Goal: Task Accomplishment & Management: Complete application form

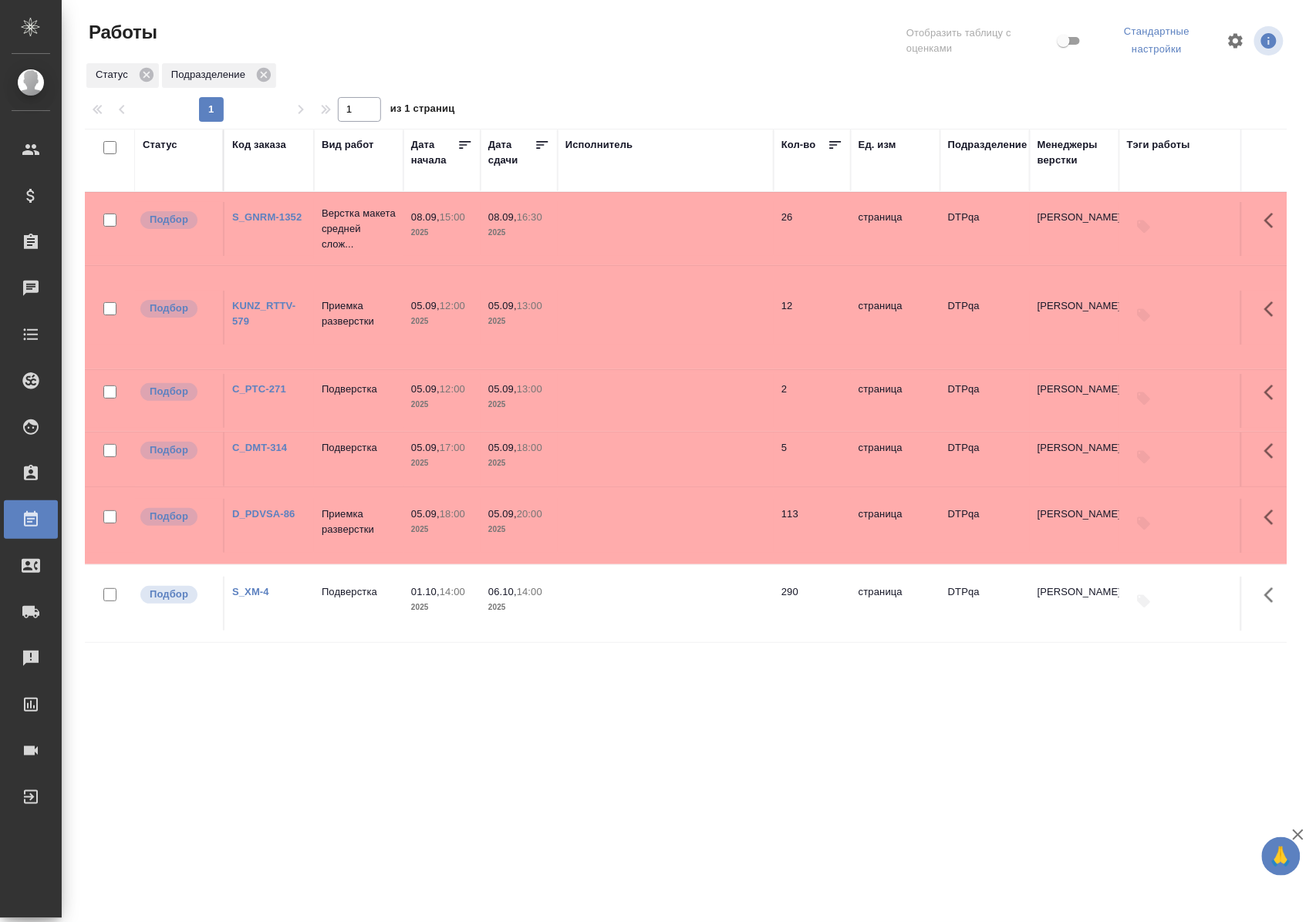
click at [158, 144] on div "Статус" at bounding box center [160, 144] width 34 height 15
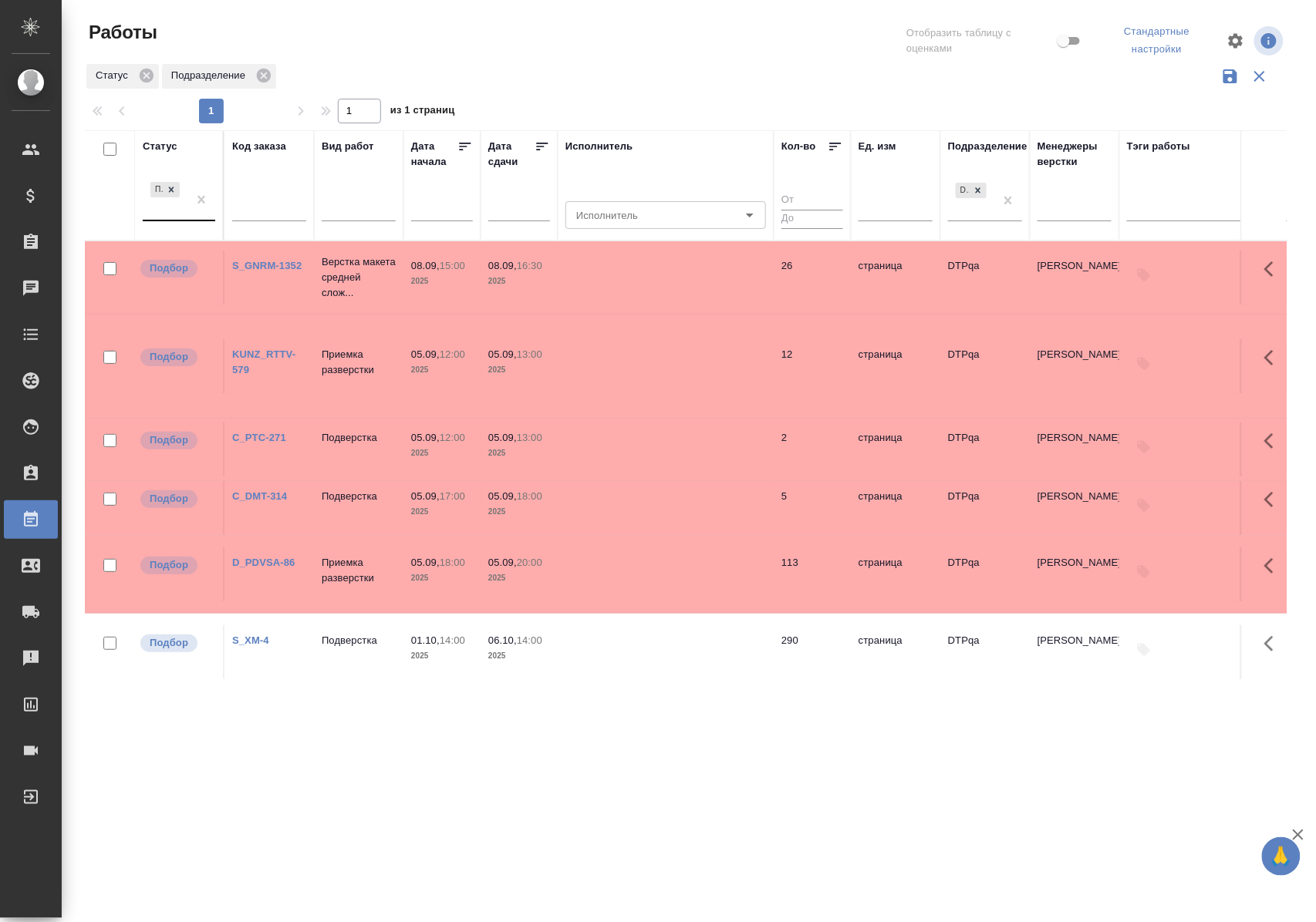
click at [187, 220] on div "Подбор" at bounding box center [165, 200] width 45 height 42
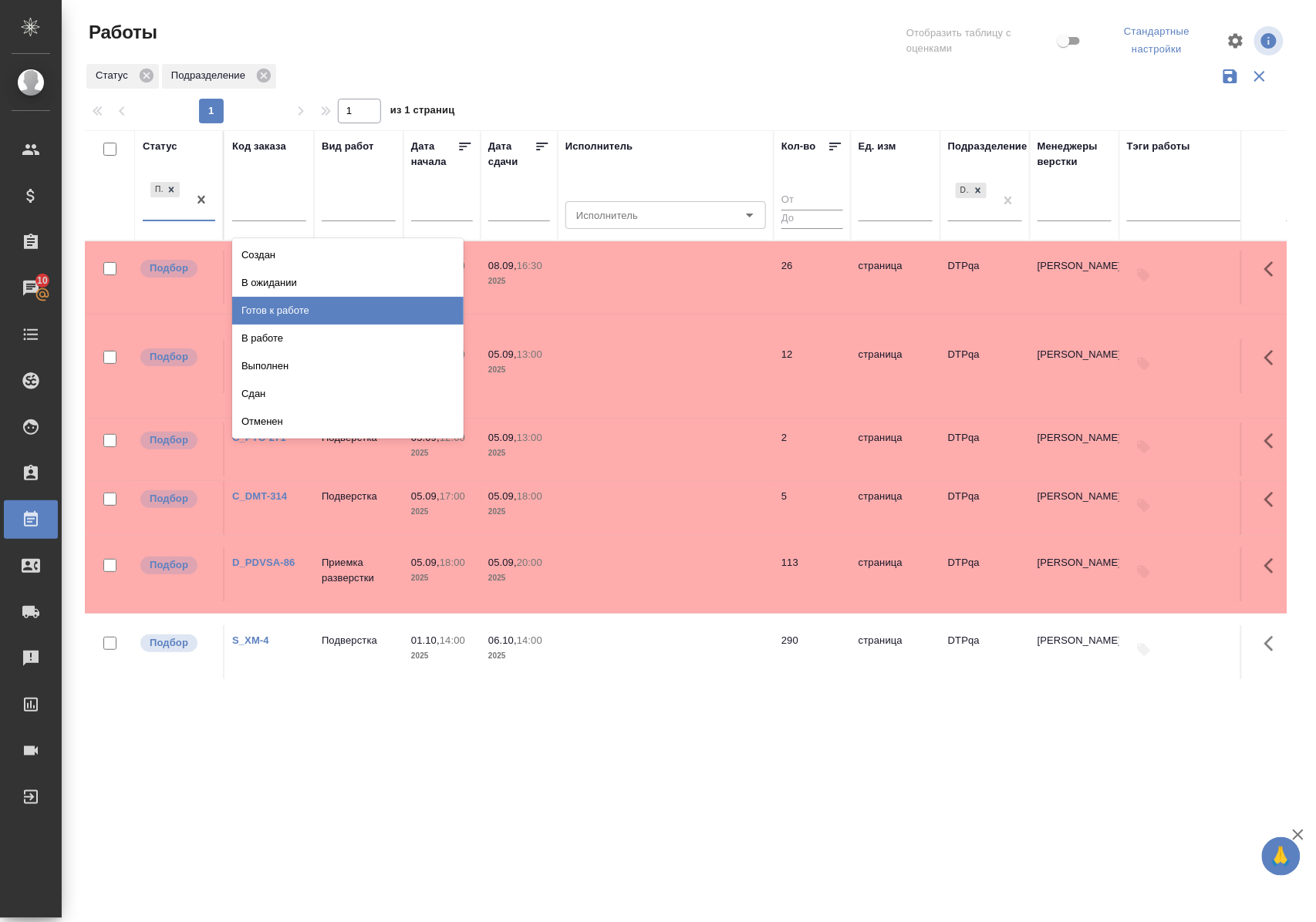
click at [269, 309] on div "Готов к работе" at bounding box center [348, 311] width 232 height 28
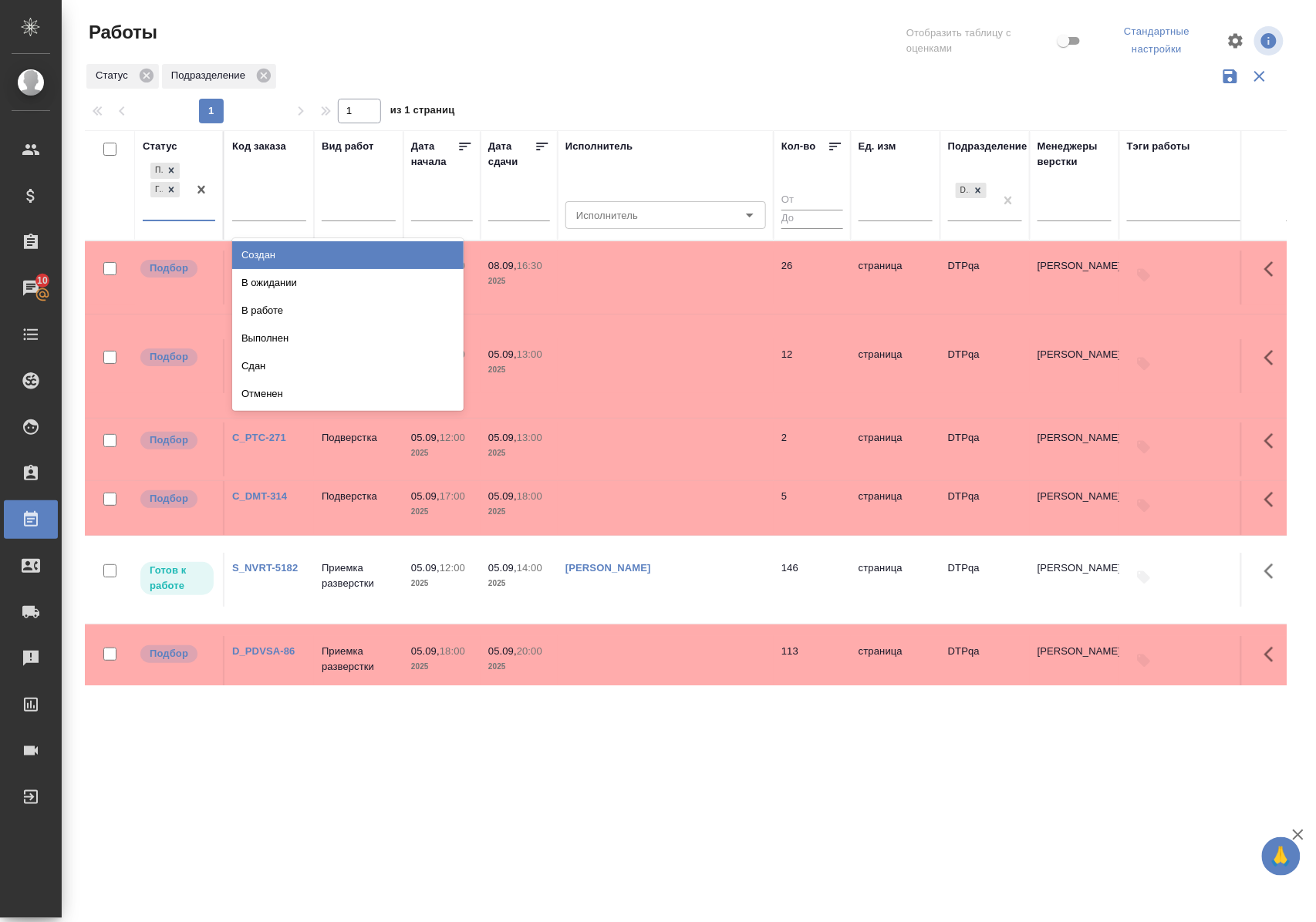
click at [180, 219] on div "Подбор Готов к работе" at bounding box center [165, 189] width 45 height 60
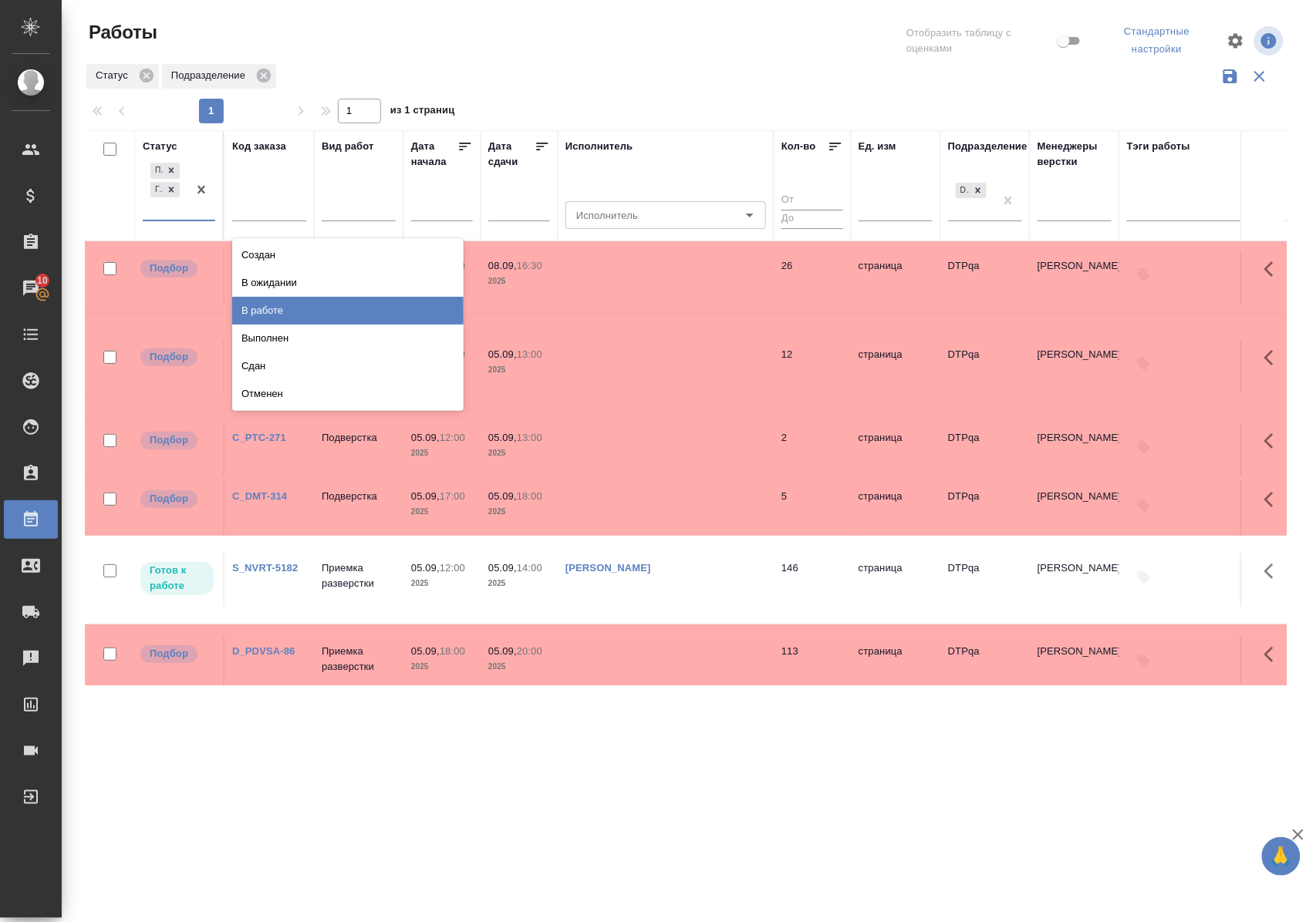
click at [269, 310] on div "В работе" at bounding box center [348, 311] width 232 height 28
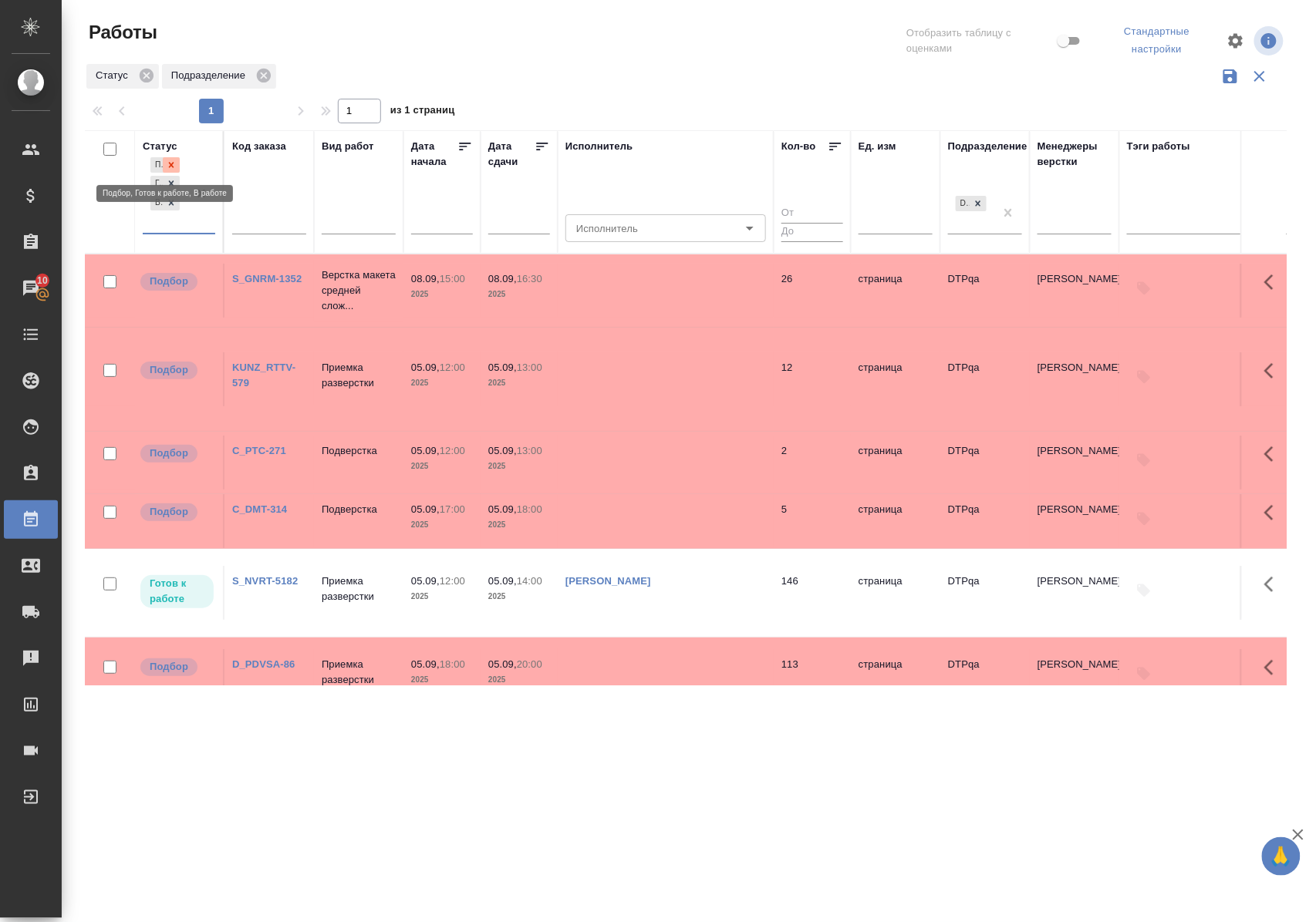
click at [172, 160] on icon at bounding box center [172, 165] width 11 height 11
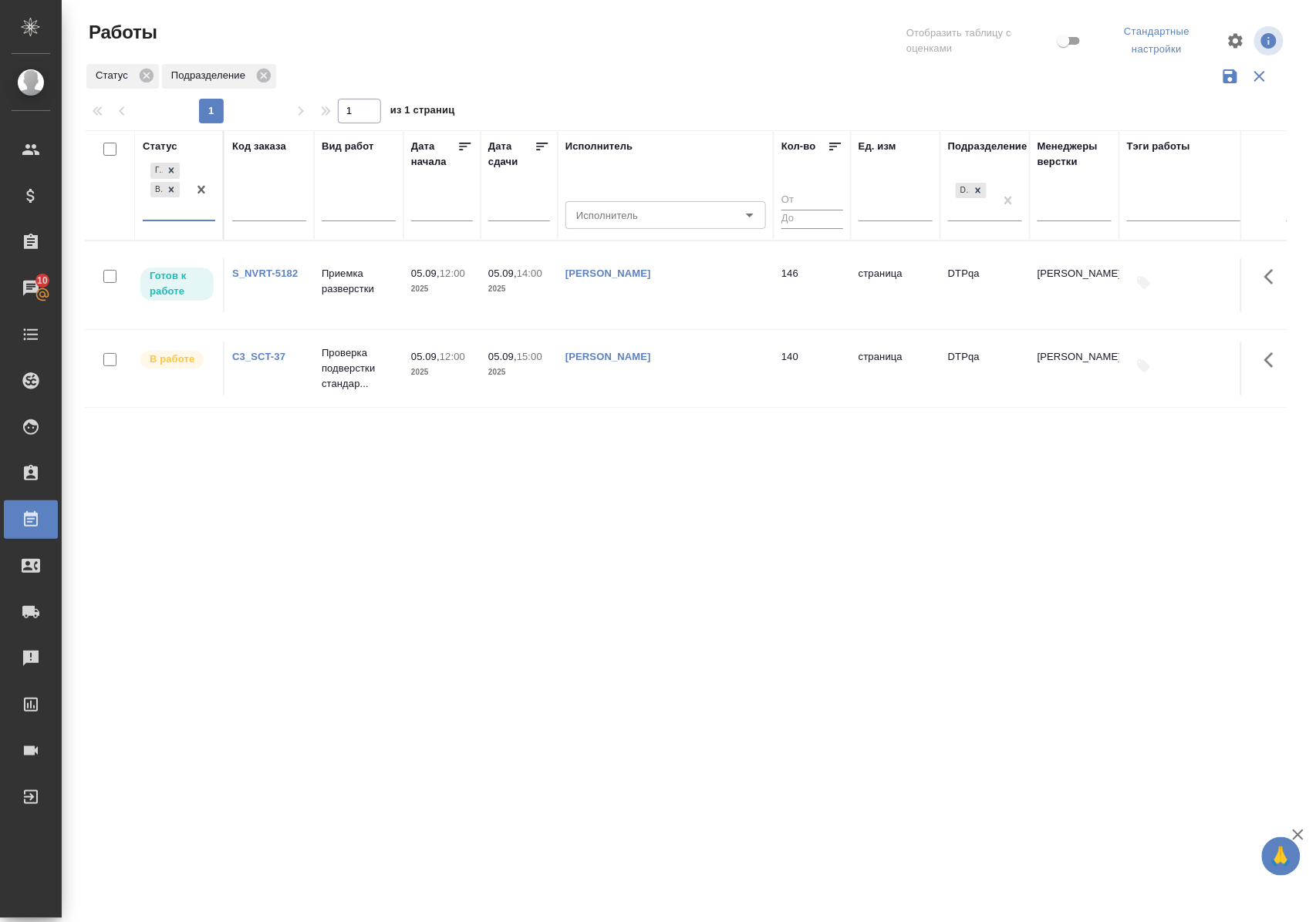
click at [161, 145] on div "Статус" at bounding box center [160, 146] width 34 height 15
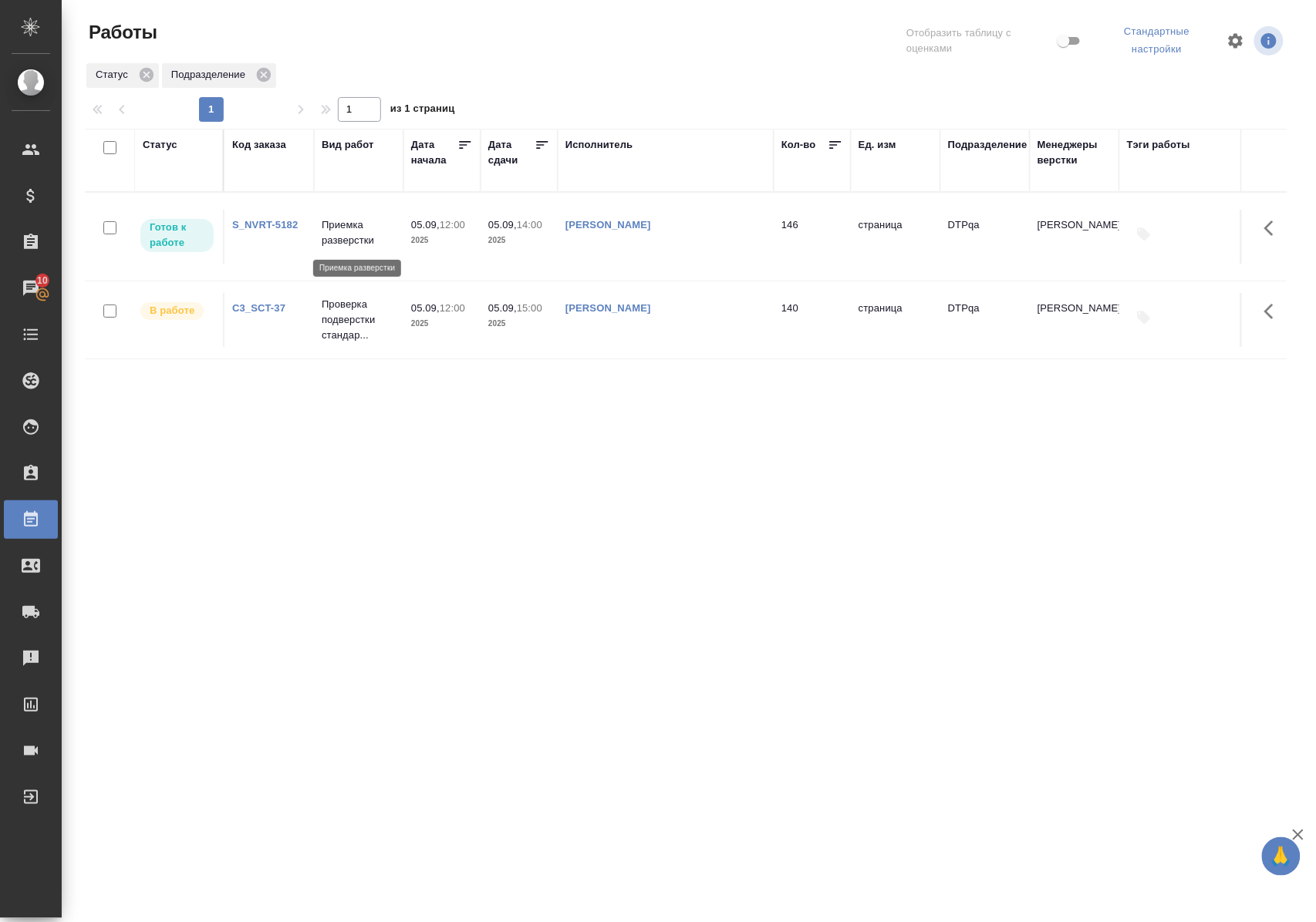
click at [334, 241] on p "Приемка разверстки" at bounding box center [359, 232] width 74 height 31
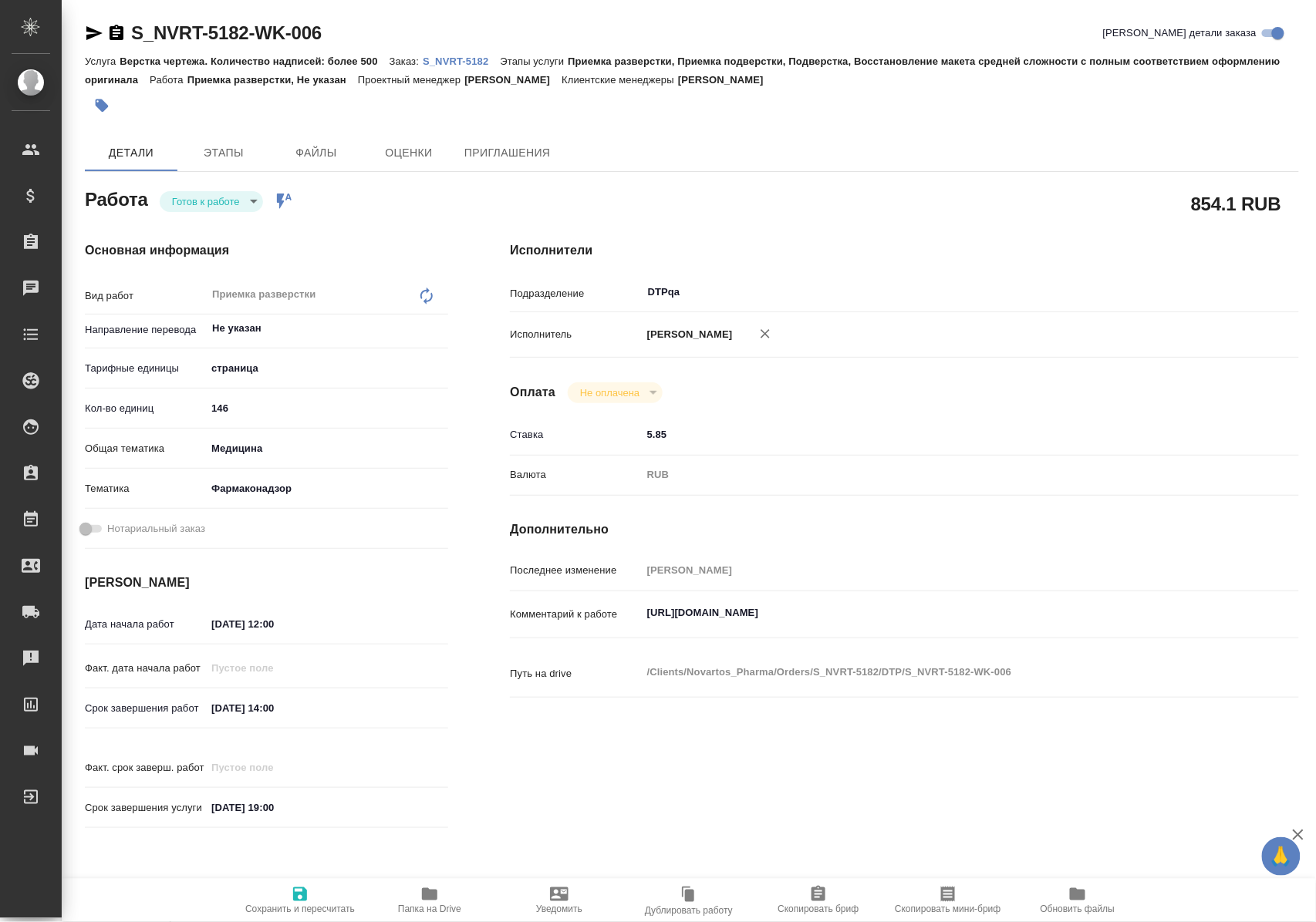
click at [239, 202] on body "🙏 .cls-1 fill:#fff; AWATERA Polushina Alena Клиенты Спецификации Заказы Чаты To…" at bounding box center [658, 461] width 1316 height 922
click at [227, 227] on li "В работе" at bounding box center [214, 228] width 108 height 26
type textarea "x"
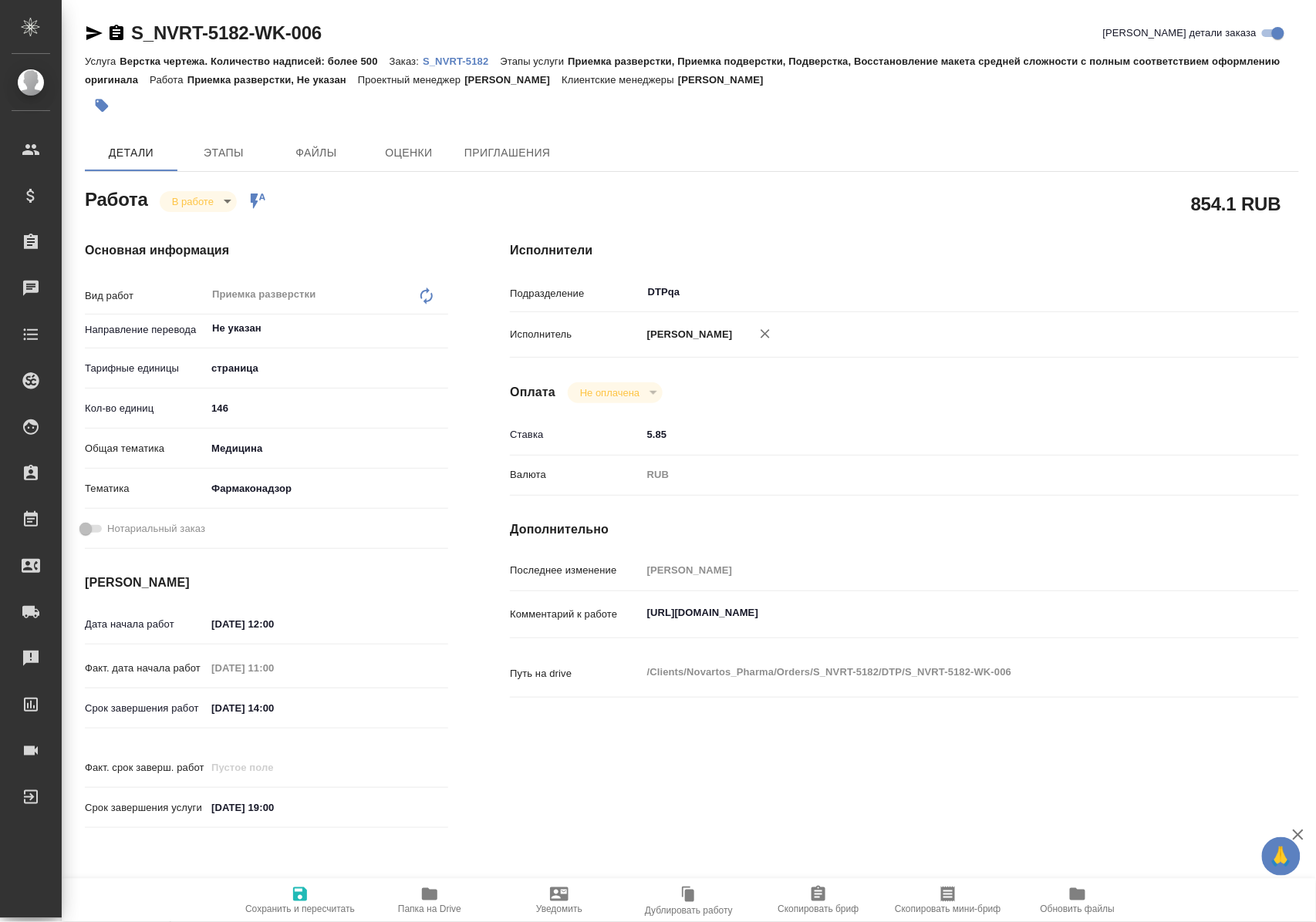
type textarea "x"
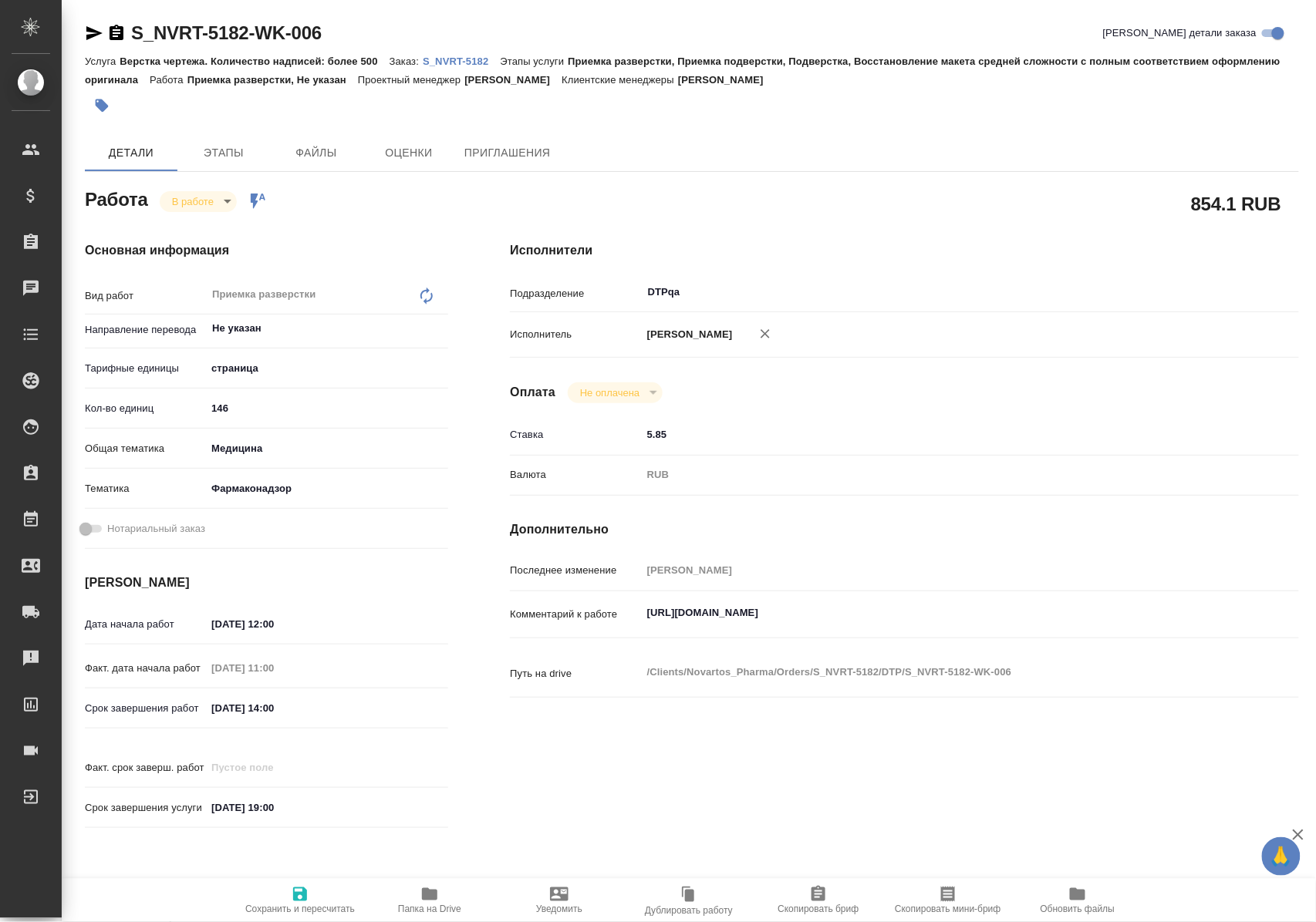
type textarea "x"
click at [303, 892] on icon "button" at bounding box center [299, 894] width 18 height 18
type textarea "x"
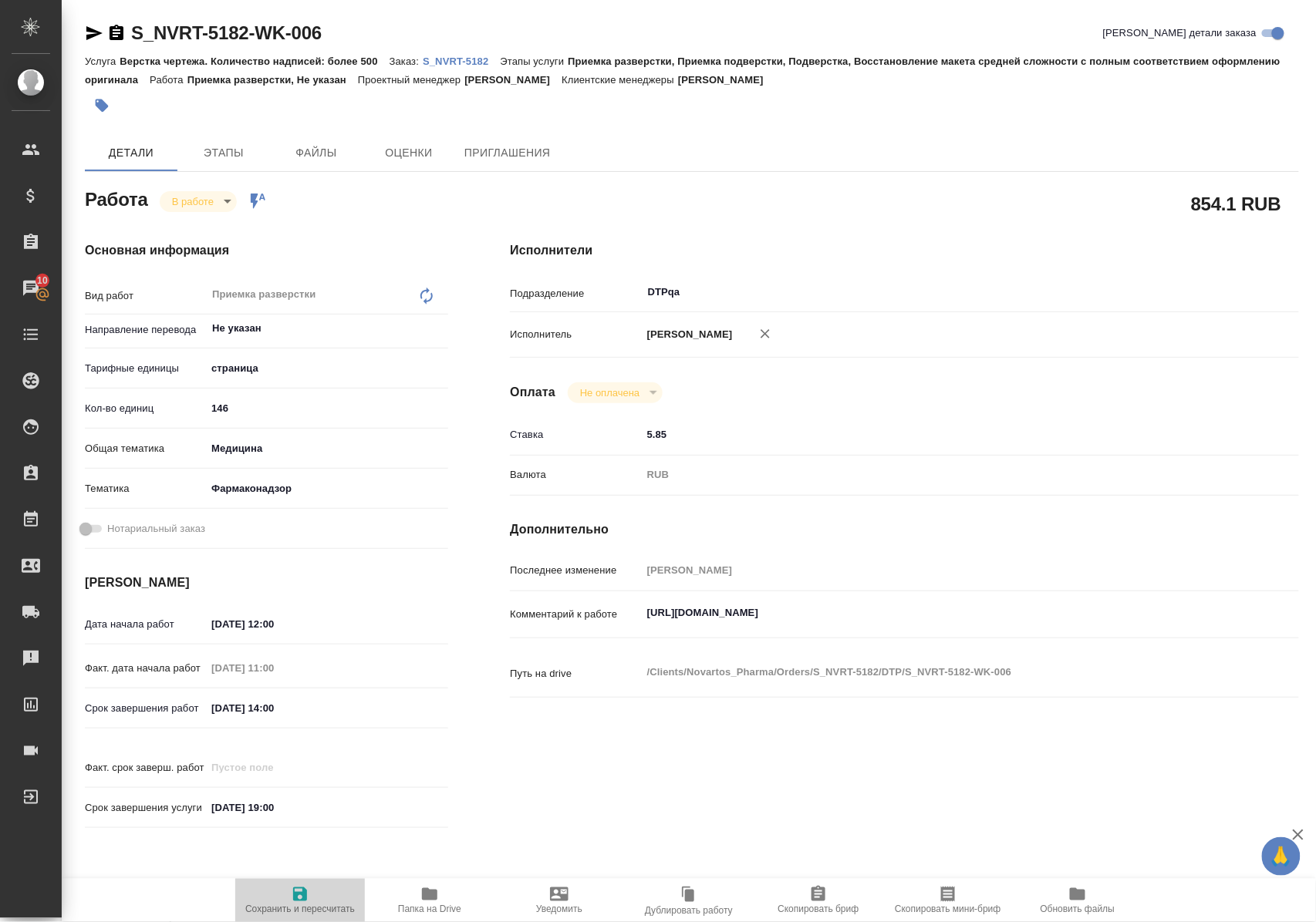
type textarea "x"
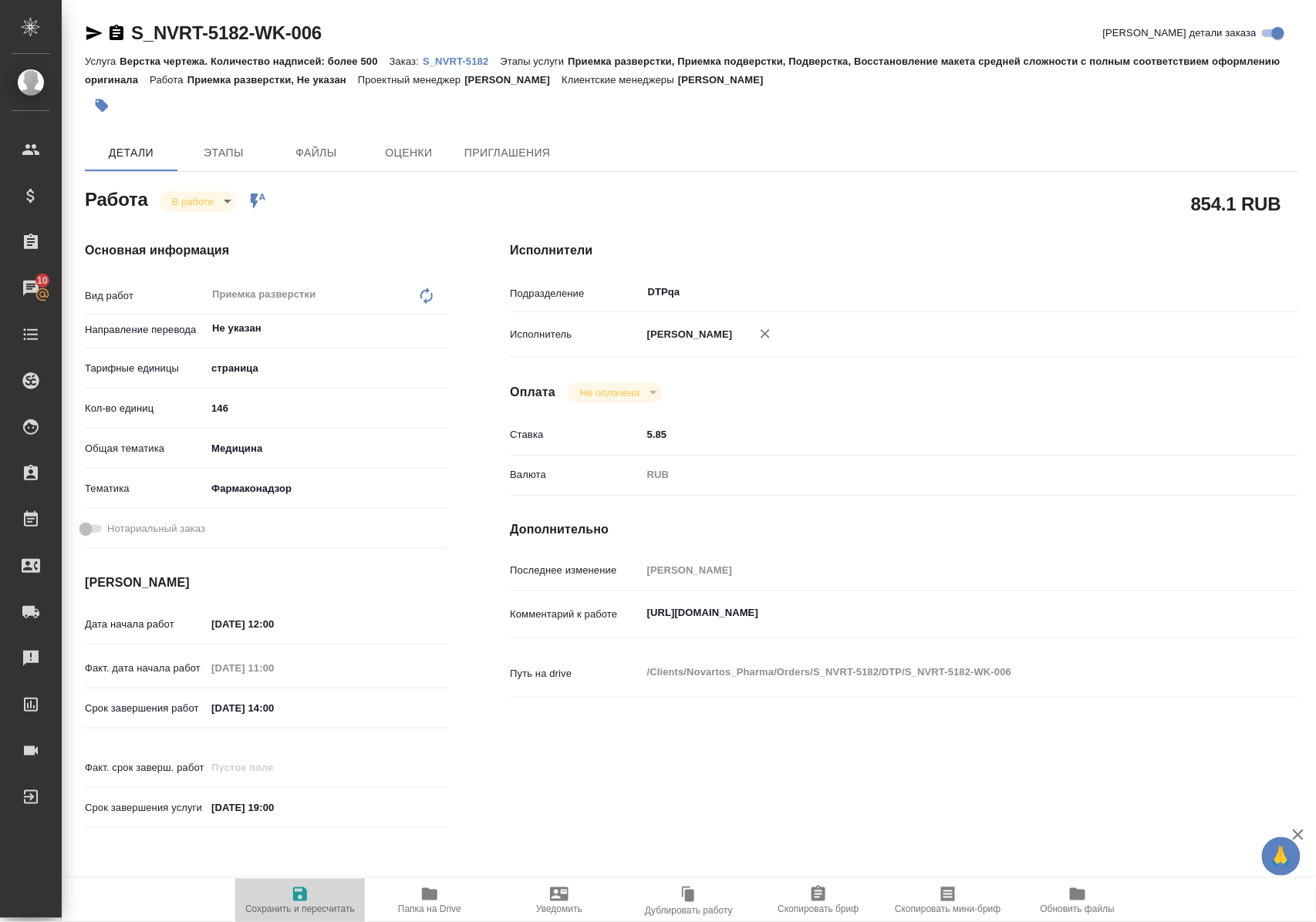
type textarea "x"
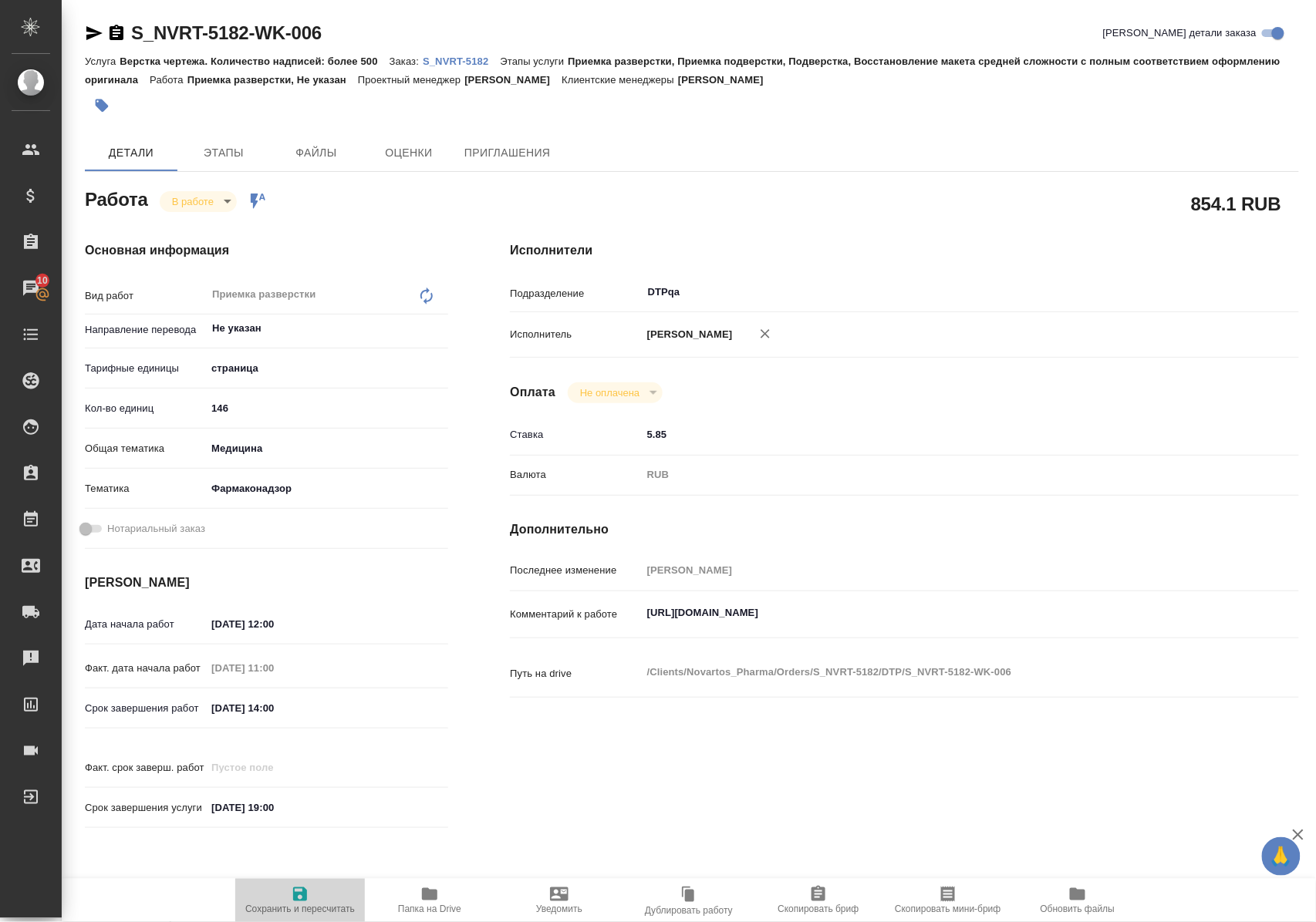
type textarea "x"
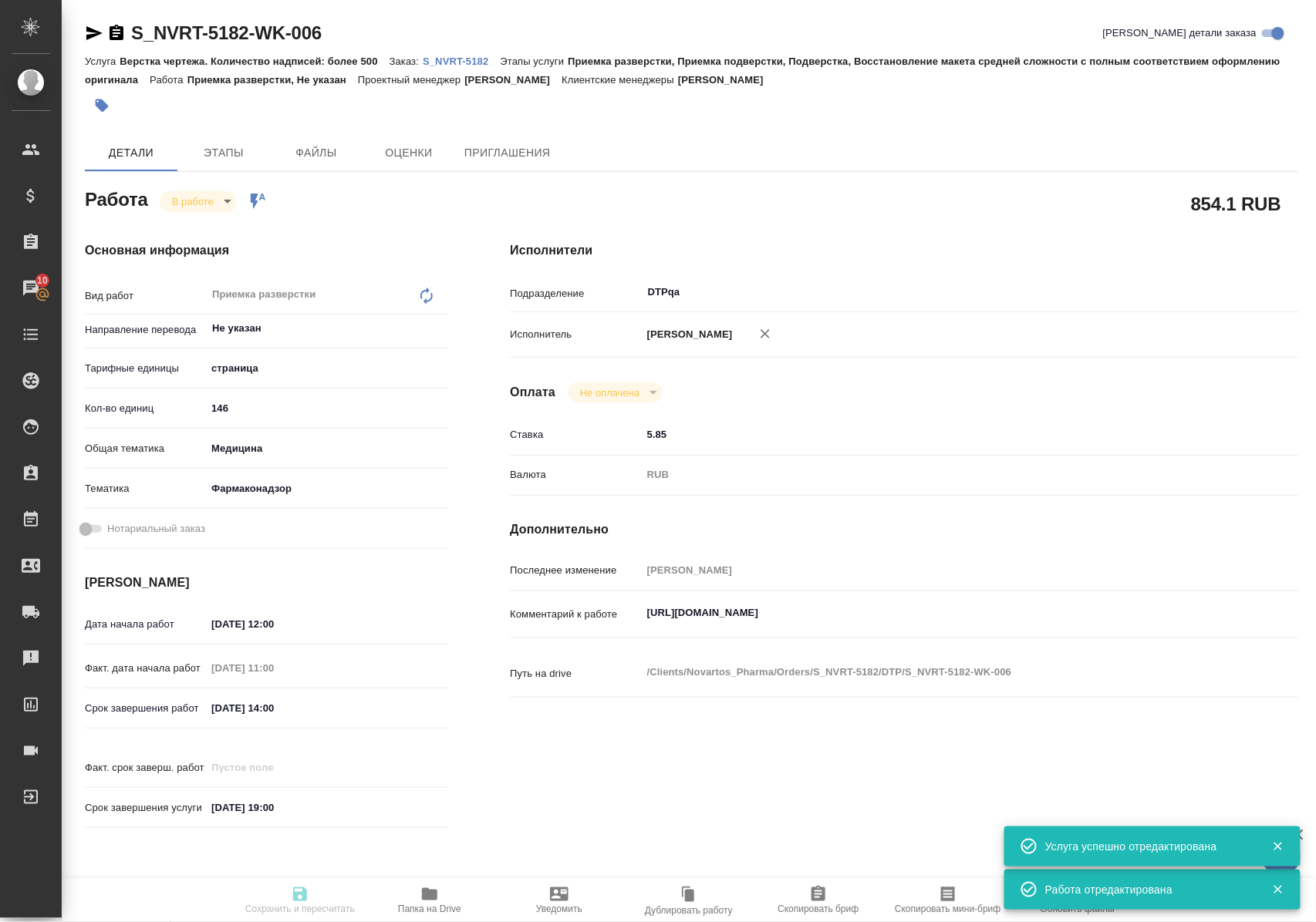
type input "inProgress"
type textarea "Приемка разверстки"
type textarea "x"
type input "Не указан"
type input "5a8b1489cc6b4906c91bfdb2"
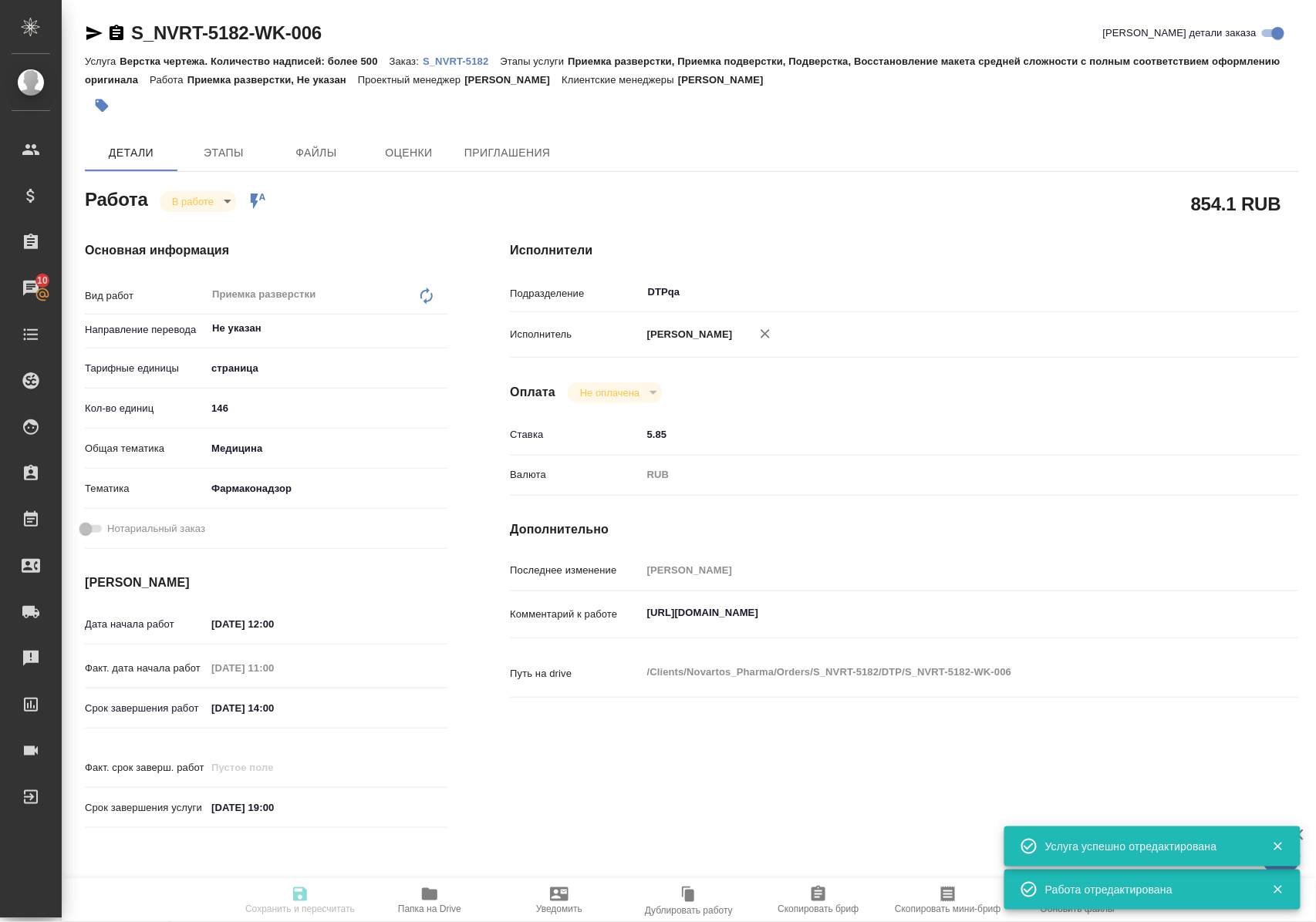
type input "146"
type input "med"
type input "66b350e715fdbd933886e8f8"
type input "05.09.2025 12:00"
type input "05.09.2025 11:00"
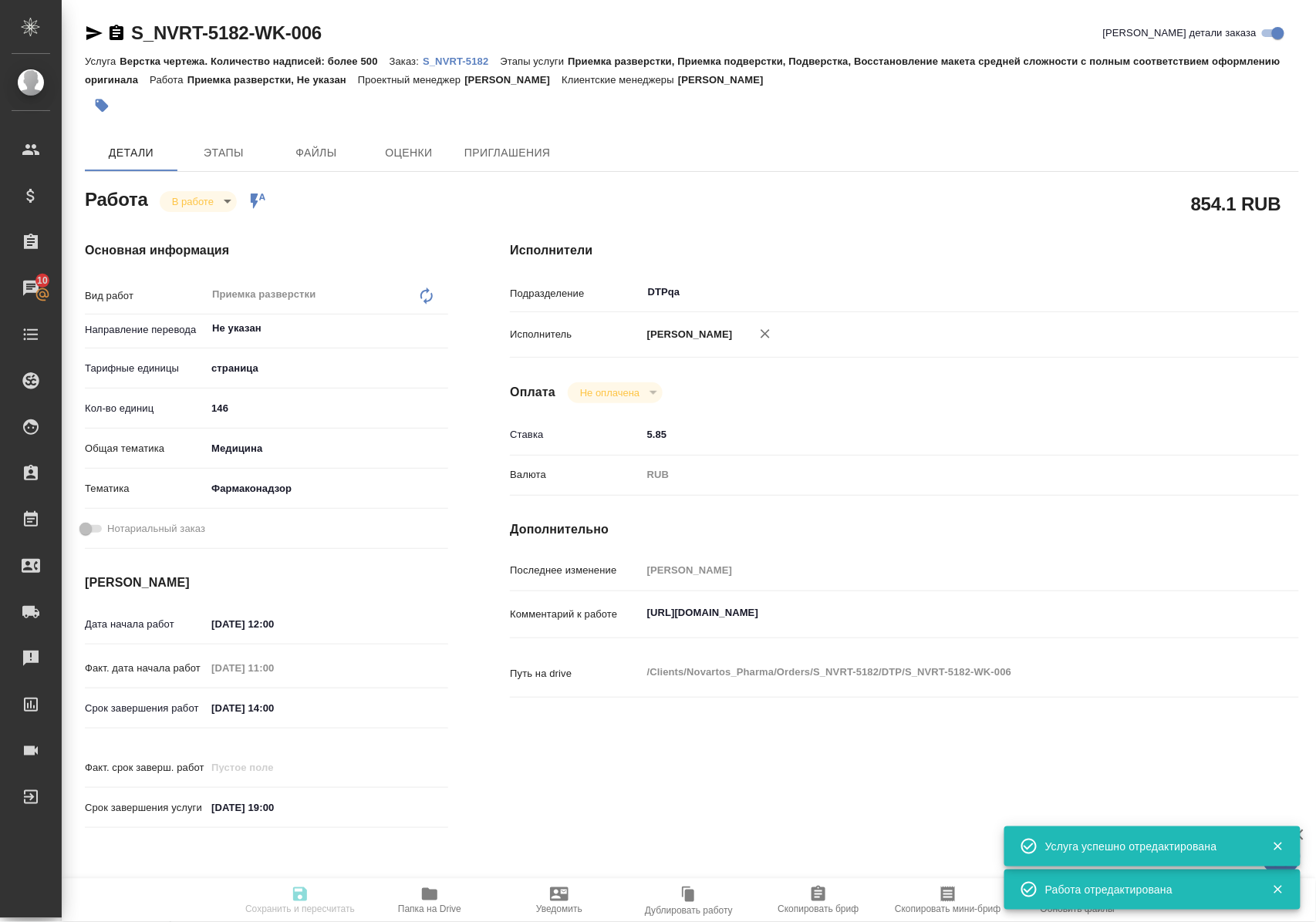
type input "05.09.2025 14:00"
type input "11.09.2025 19:00"
type input "DTPqa"
type input "notPayed"
type input "5.85"
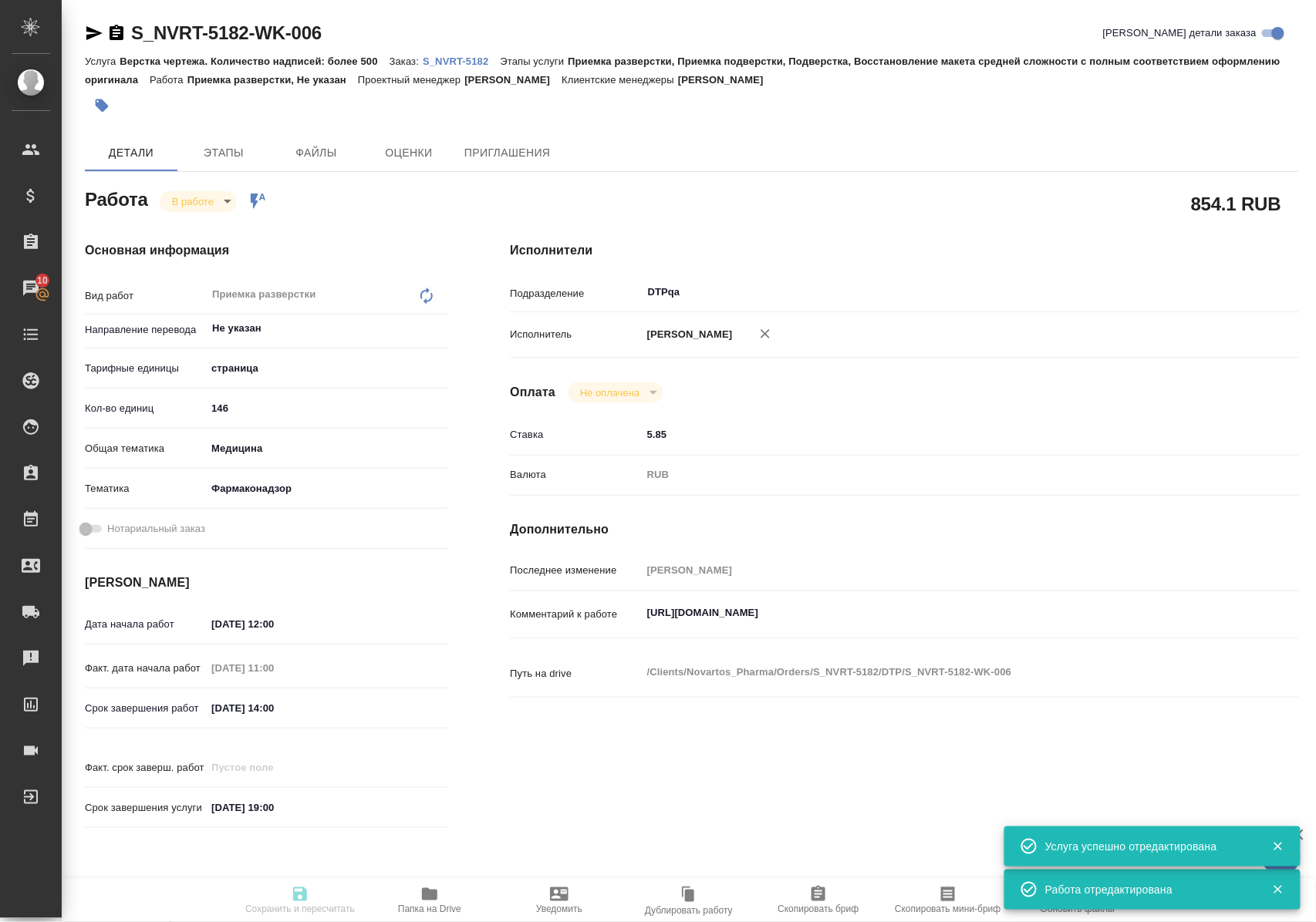
type input "RUB"
type input "[PERSON_NAME]"
type textarea "https://tera.awatera.com/Work/68b7010d2f9fe9bf8b8d8455/"
type textarea "x"
type textarea "/Clients/Novartos_Pharma/Orders/S_NVRT-5182/DTP/S_NVRT-5182-WK-006"
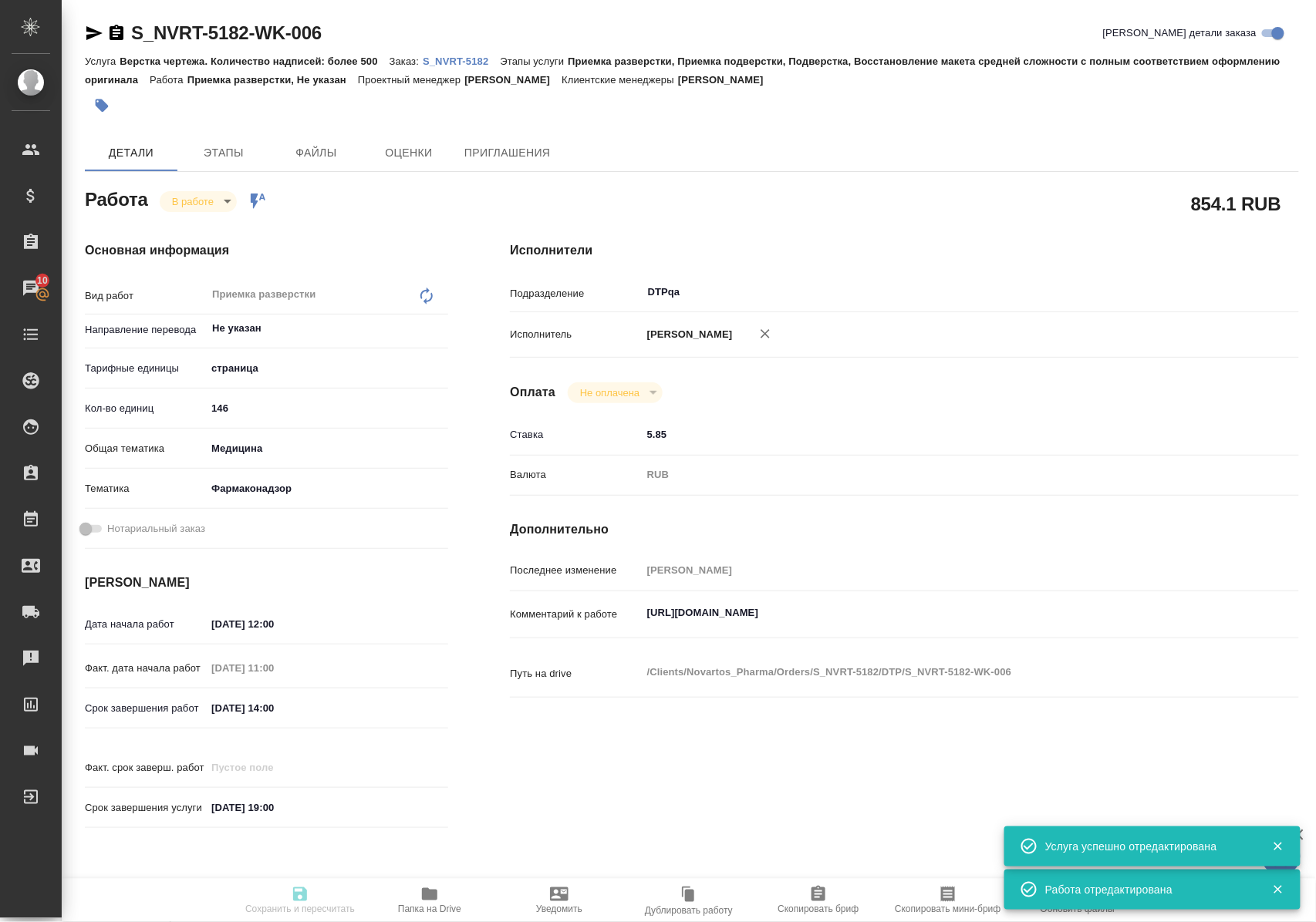
type textarea "x"
type input "S_NVRT-5182"
type input "Верстка чертежа. Количество надписей: более 500"
type input "Приемка разверстки, Приемка подверстки, Подверстка, Восстановление макета средн…"
type input "[PERSON_NAME]"
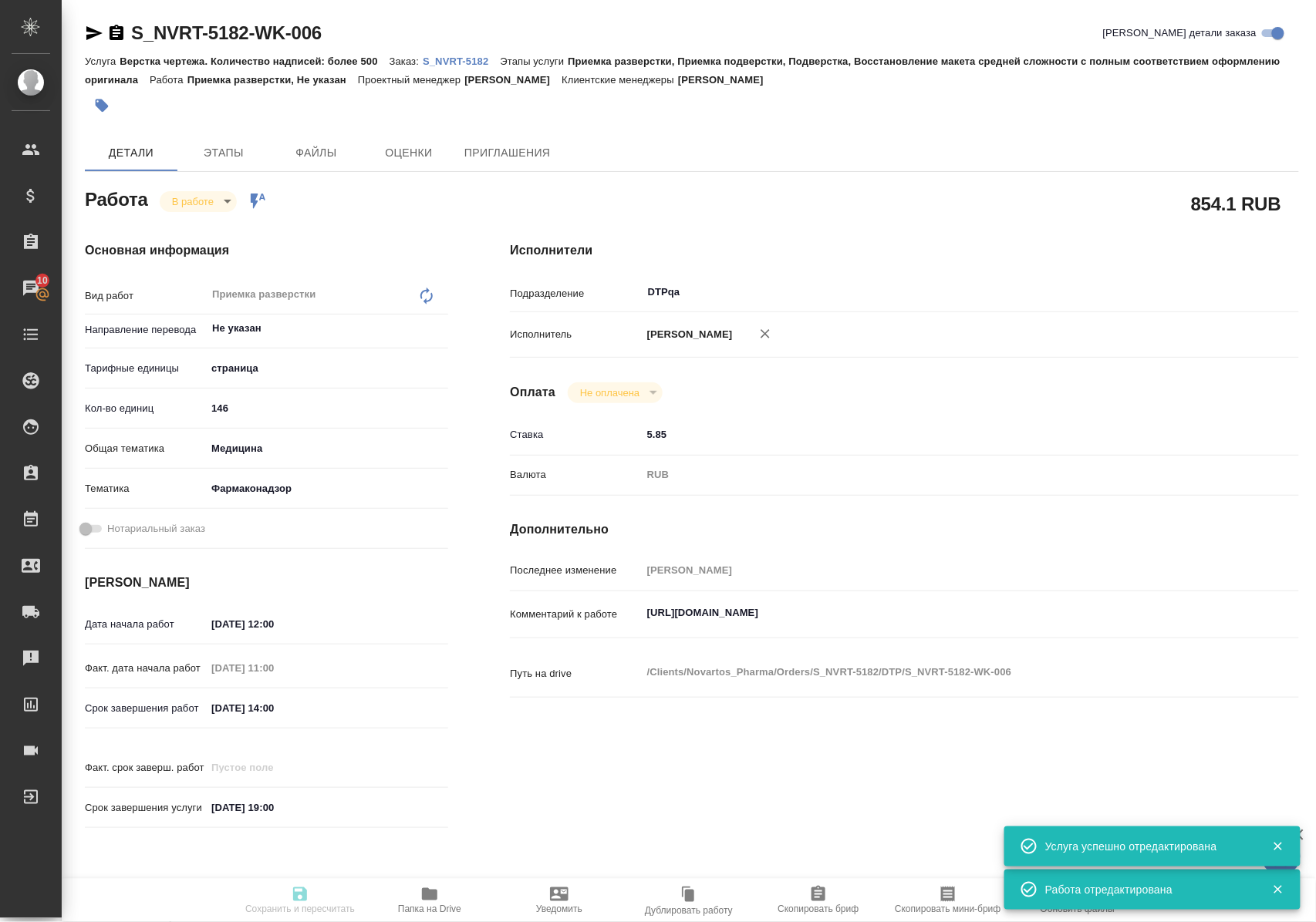
type input "[PERSON_NAME]"
type input "/Clients/Novartos_Pharma/Orders/S_NVRT-5182"
type textarea "x"
type textarea "Пожалуйста, сделайте перевод новой версии мастер-файла системы фармаконадзора. …"
type textarea "x"
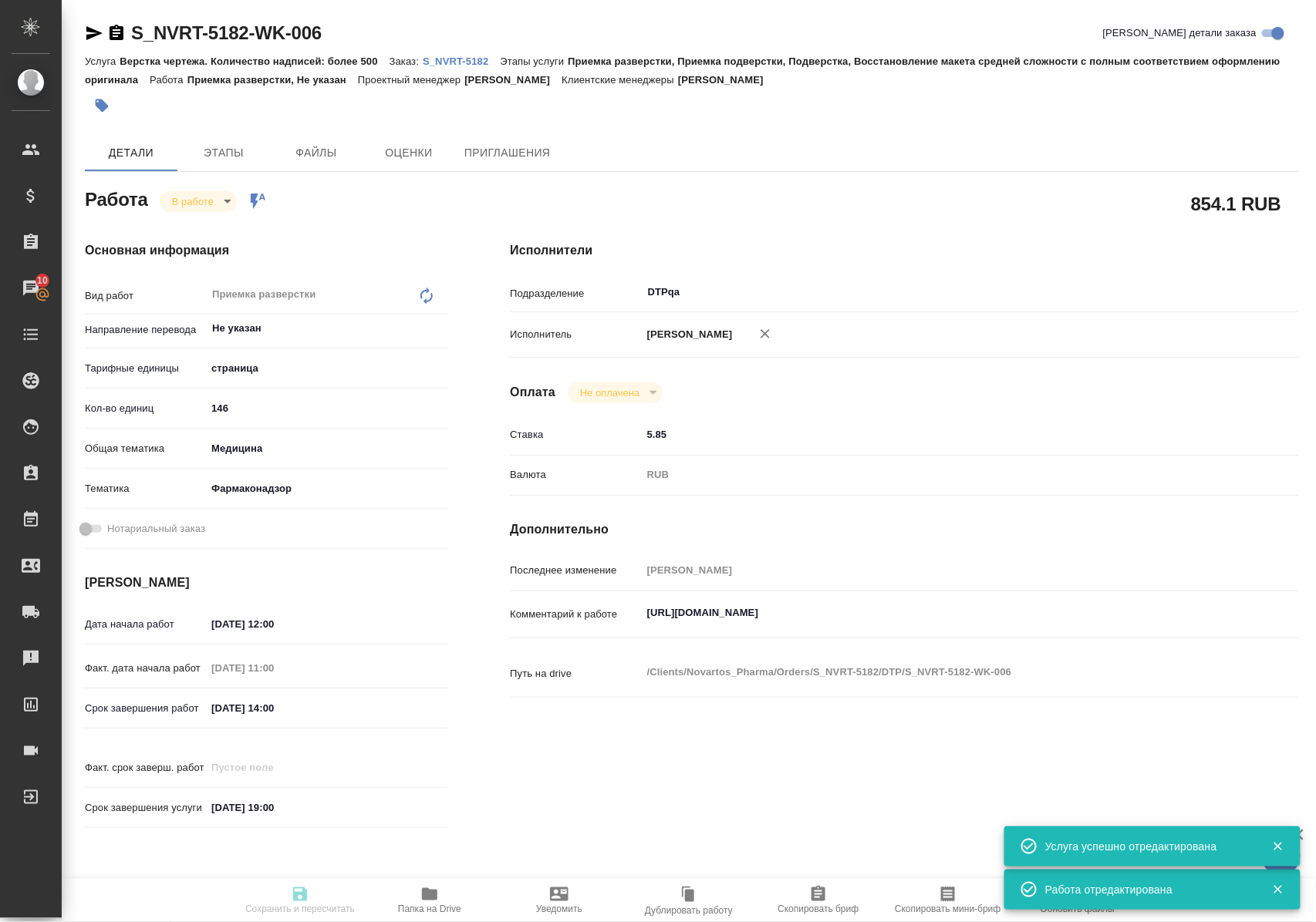
type textarea "x"
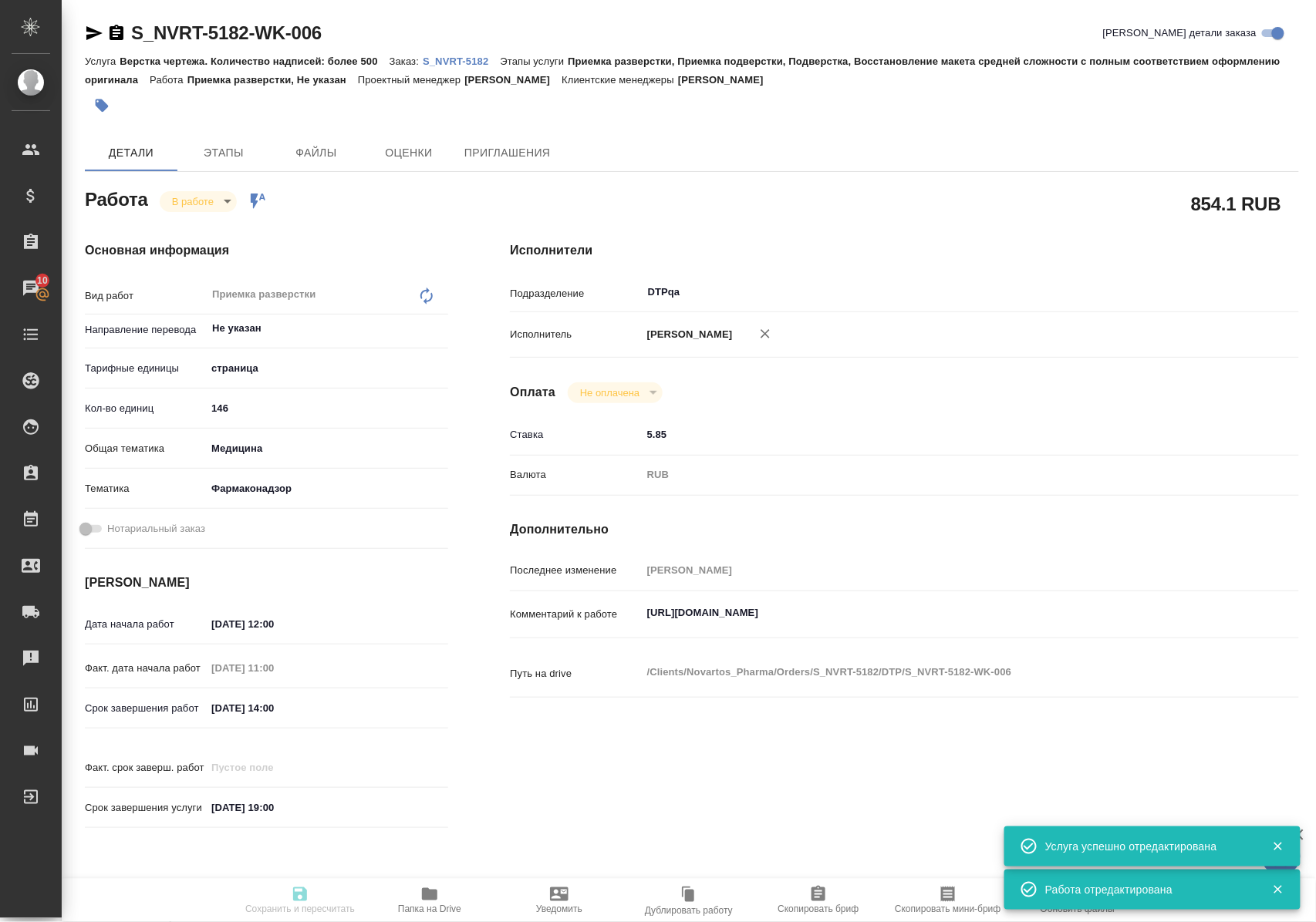
type textarea "x"
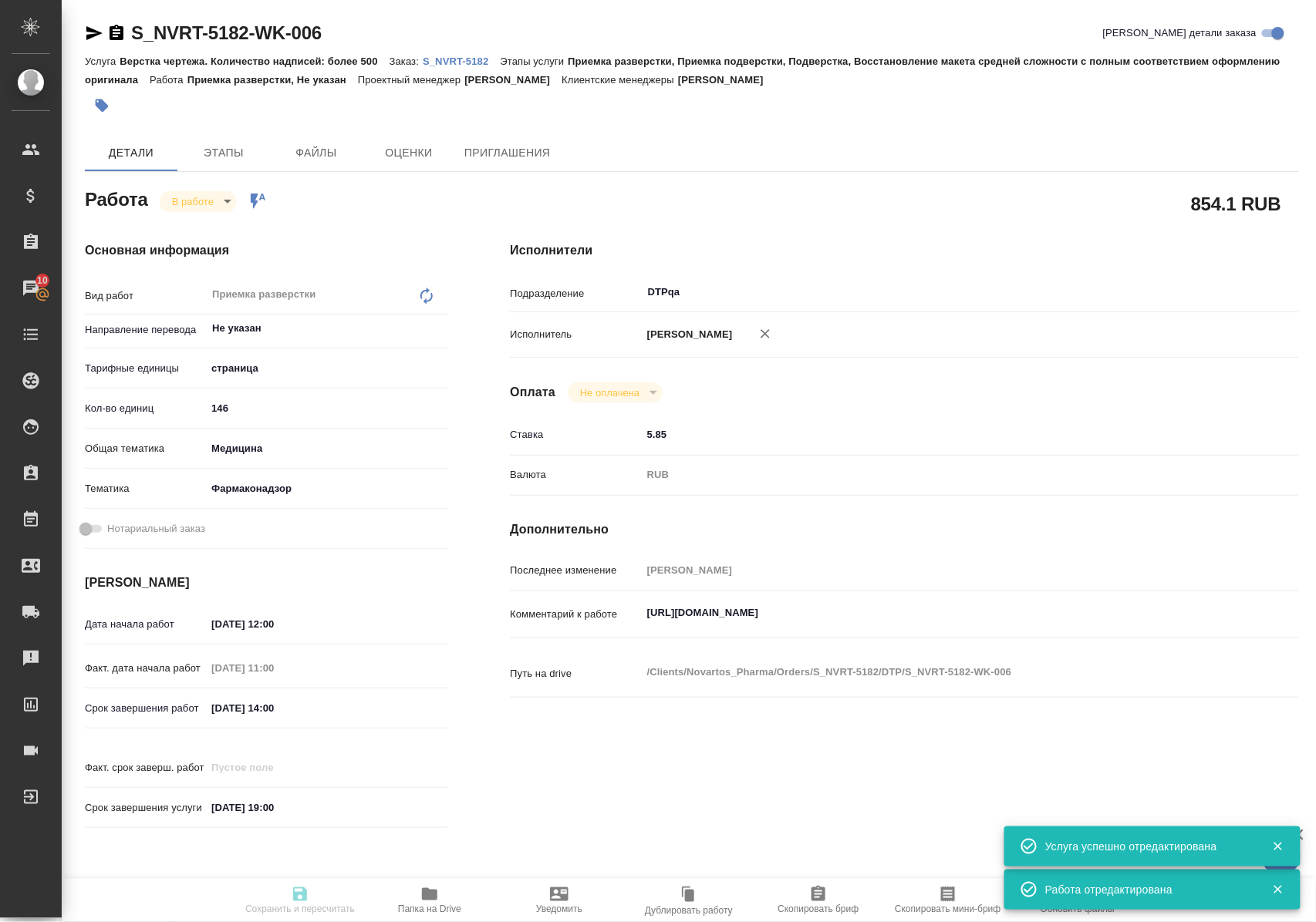
type input "inProgress"
type textarea "Приемка разверстки"
type textarea "x"
type input "Не указан"
type input "5a8b1489cc6b4906c91bfdb2"
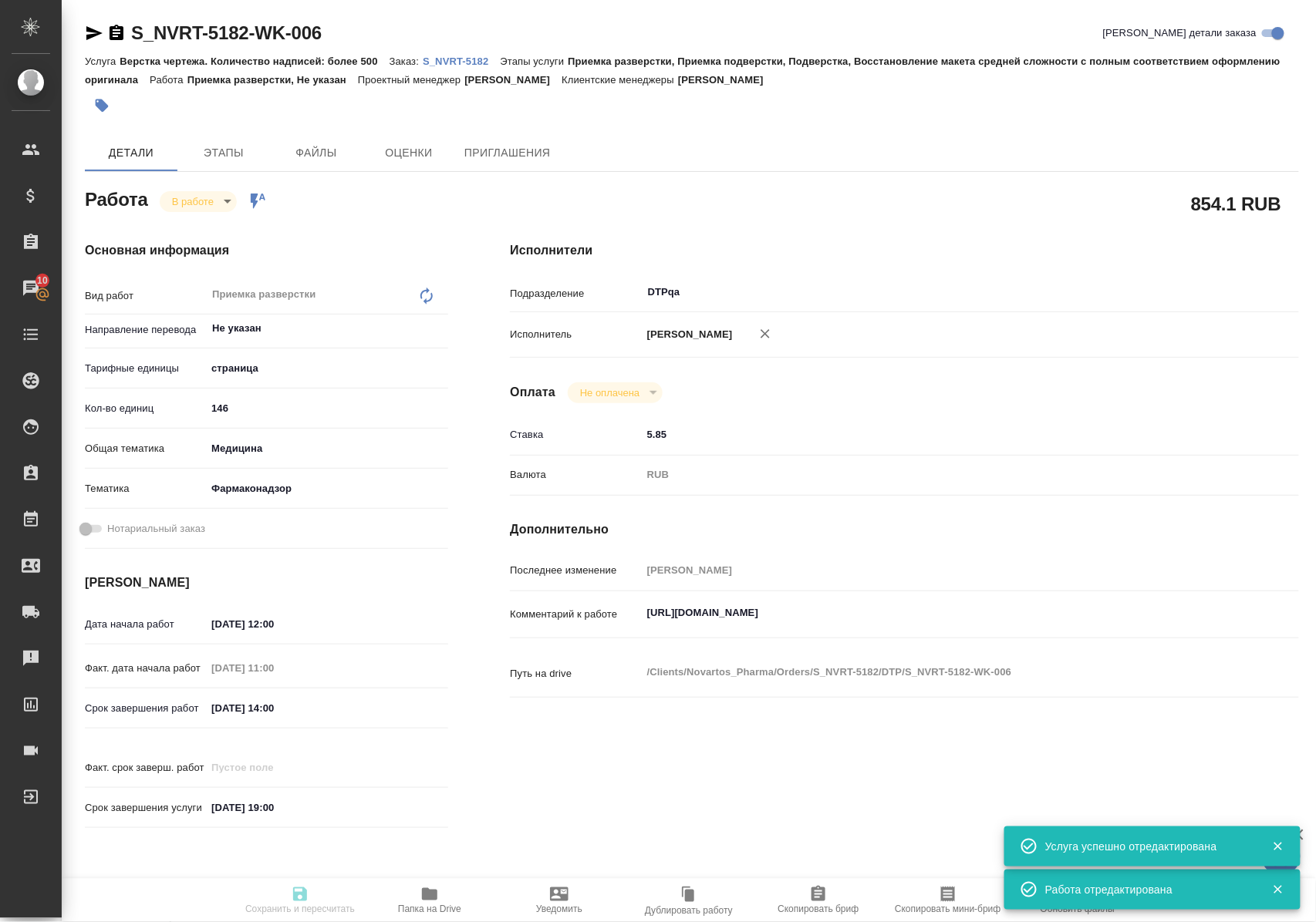
type input "146"
type input "med"
type input "66b350e715fdbd933886e8f8"
type input "05.09.2025 12:00"
type input "05.09.2025 11:00"
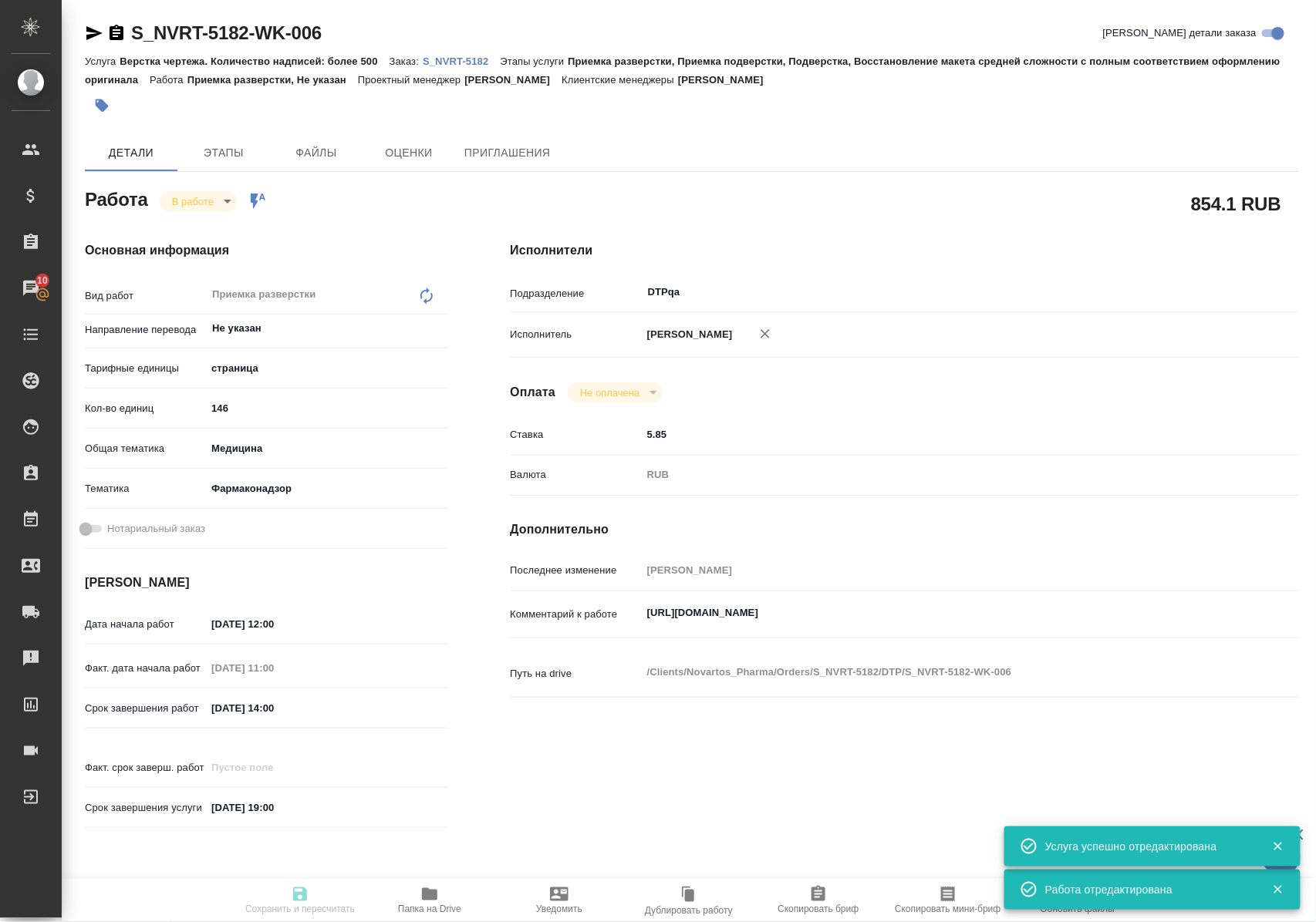
type input "05.09.2025 14:00"
type input "11.09.2025 19:00"
type input "DTPqa"
type input "notPayed"
type input "5.85"
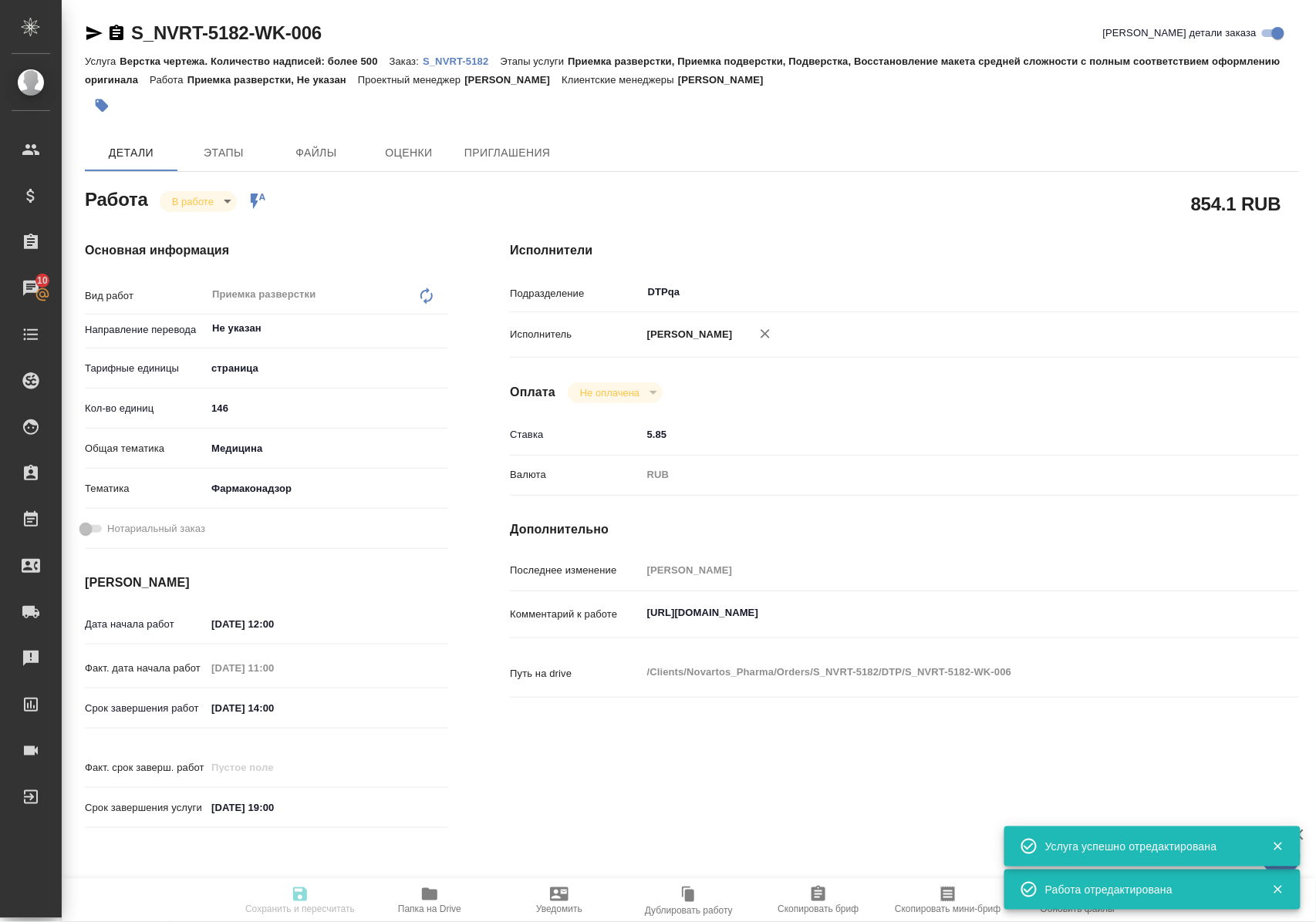
type input "RUB"
type input "[PERSON_NAME]"
type textarea "https://tera.awatera.com/Work/68b7010d2f9fe9bf8b8d8455/"
type textarea "x"
type textarea "/Clients/Novartos_Pharma/Orders/S_NVRT-5182/DTP/S_NVRT-5182-WK-006"
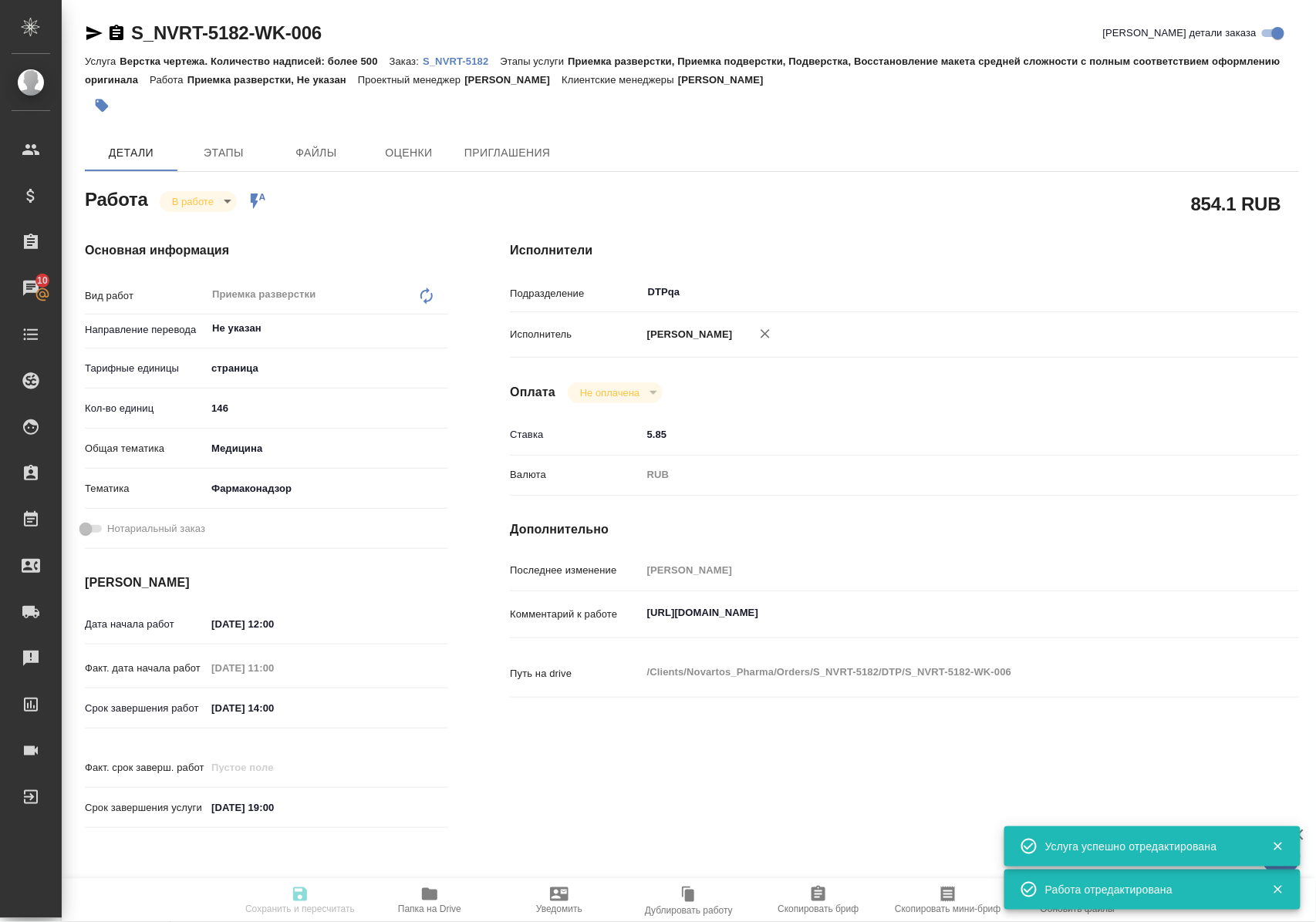
type textarea "x"
type input "S_NVRT-5182"
type input "Верстка чертежа. Количество надписей: более 500"
type input "Приемка разверстки, Приемка подверстки, Подверстка, Восстановление макета средн…"
type input "[PERSON_NAME]"
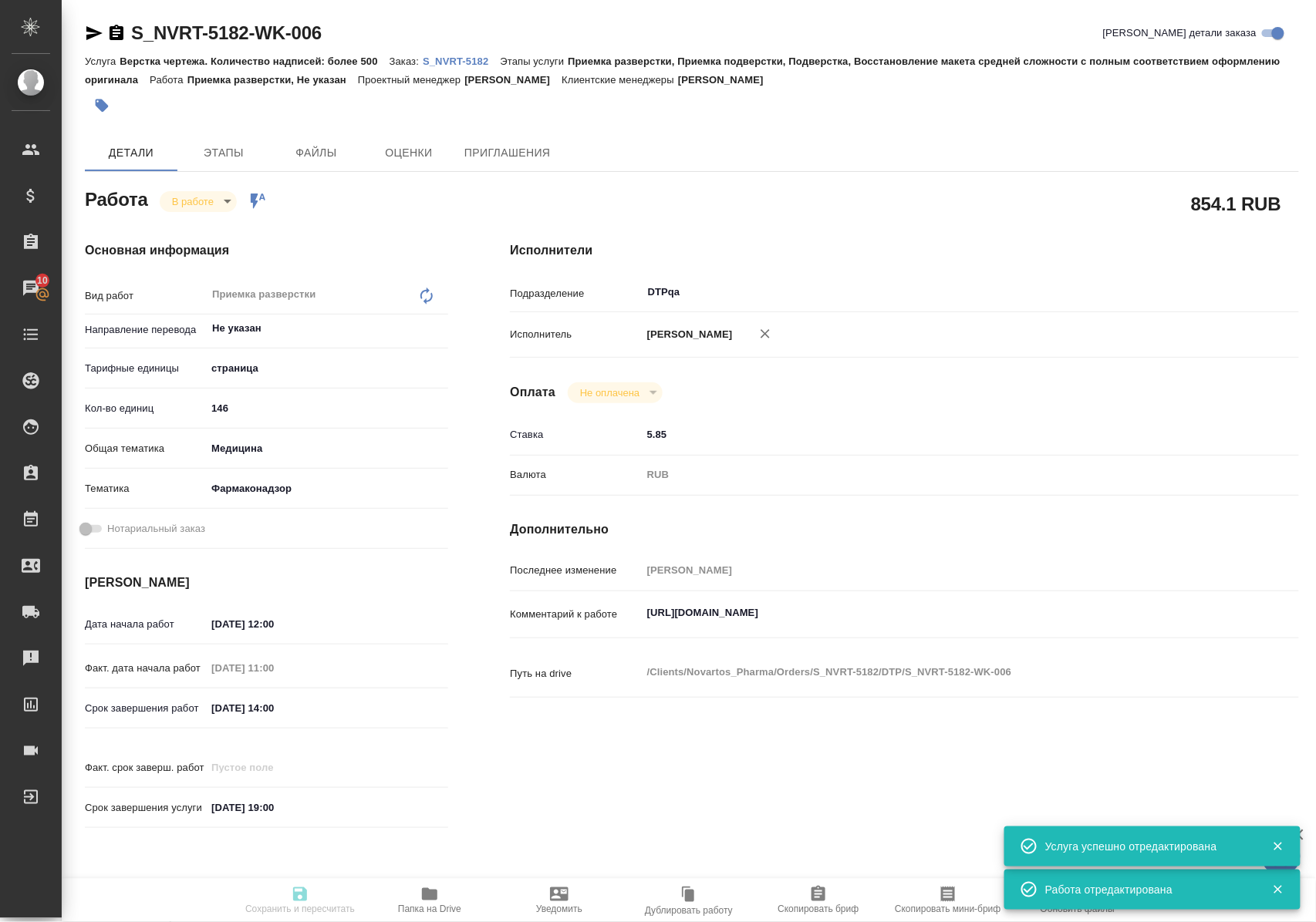
type input "[PERSON_NAME]"
type input "/Clients/Novartos_Pharma/Orders/S_NVRT-5182"
type textarea "x"
type textarea "Пожалуйста, сделайте перевод новой версии мастер-файла системы фармаконадзора. …"
type textarea "x"
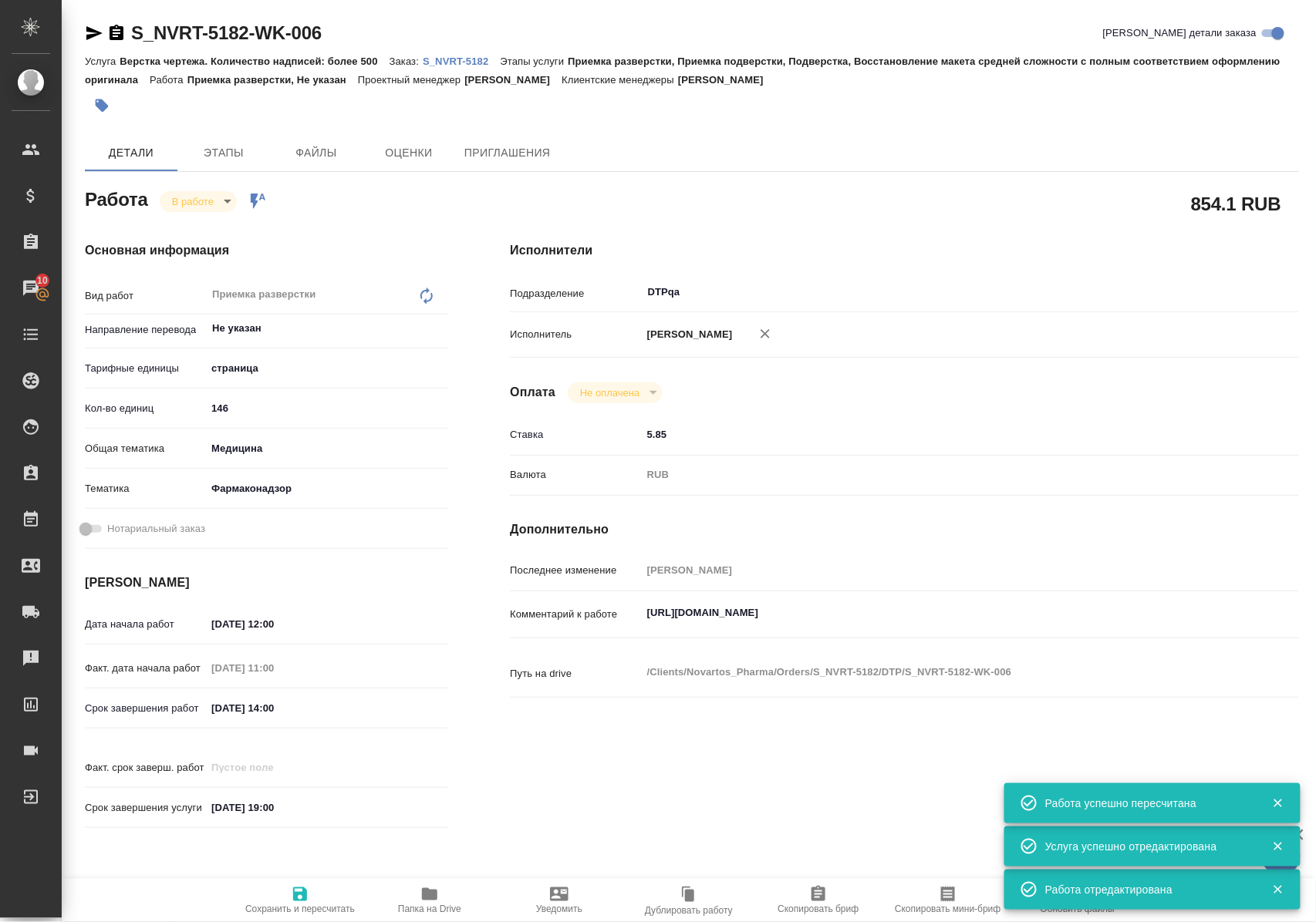
type textarea "x"
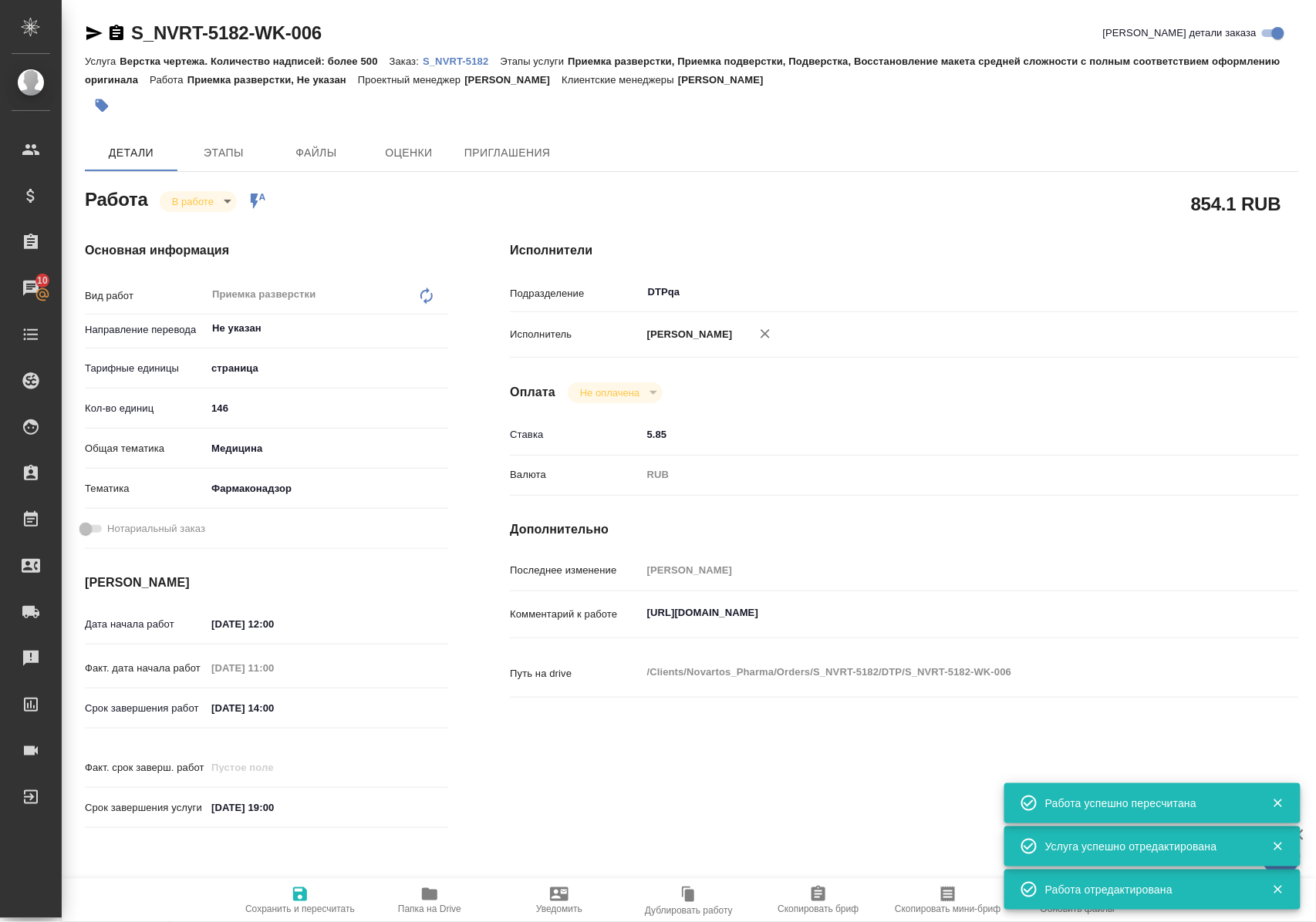
type textarea "x"
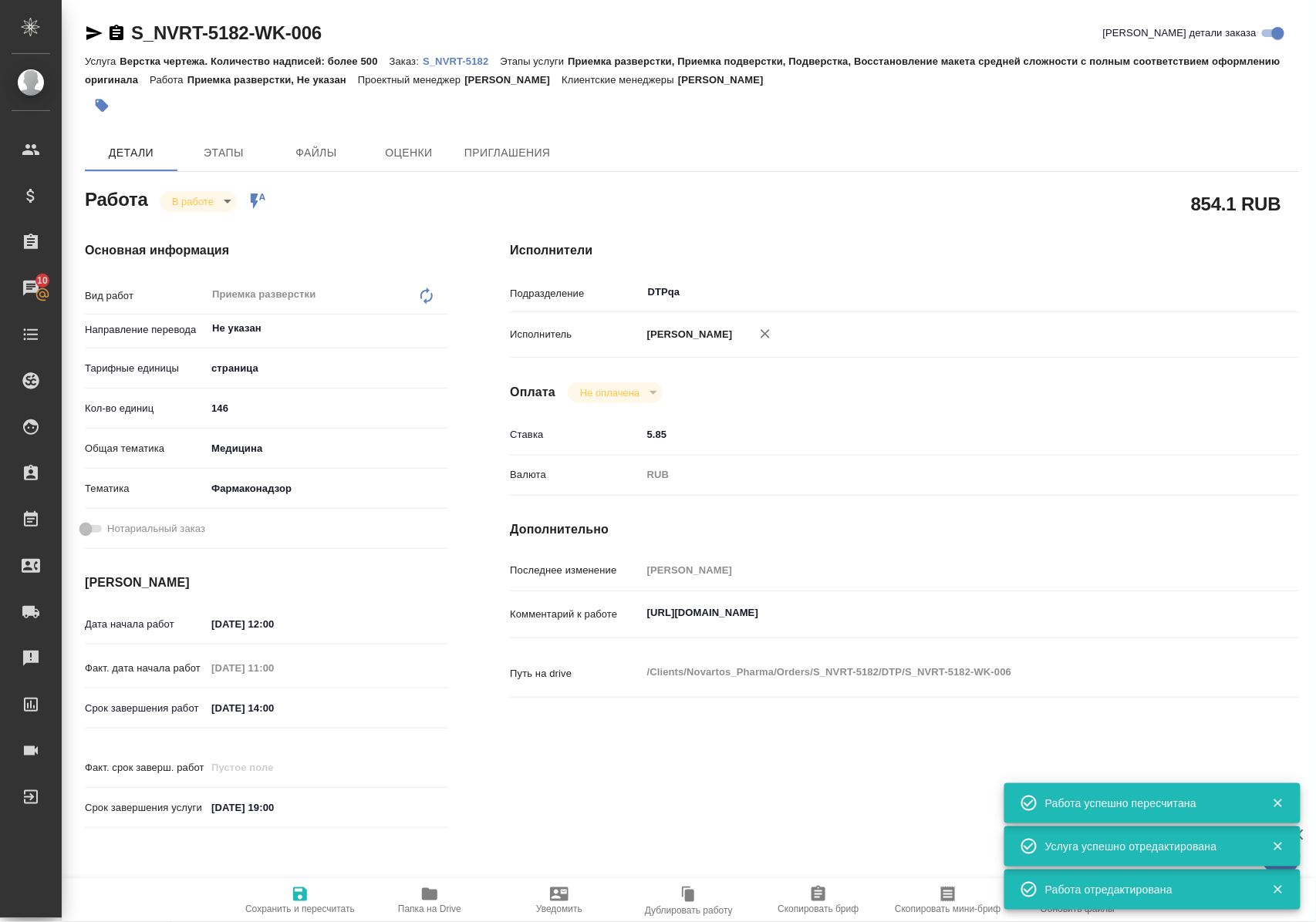
type textarea "x"
